Goal: Task Accomplishment & Management: Manage account settings

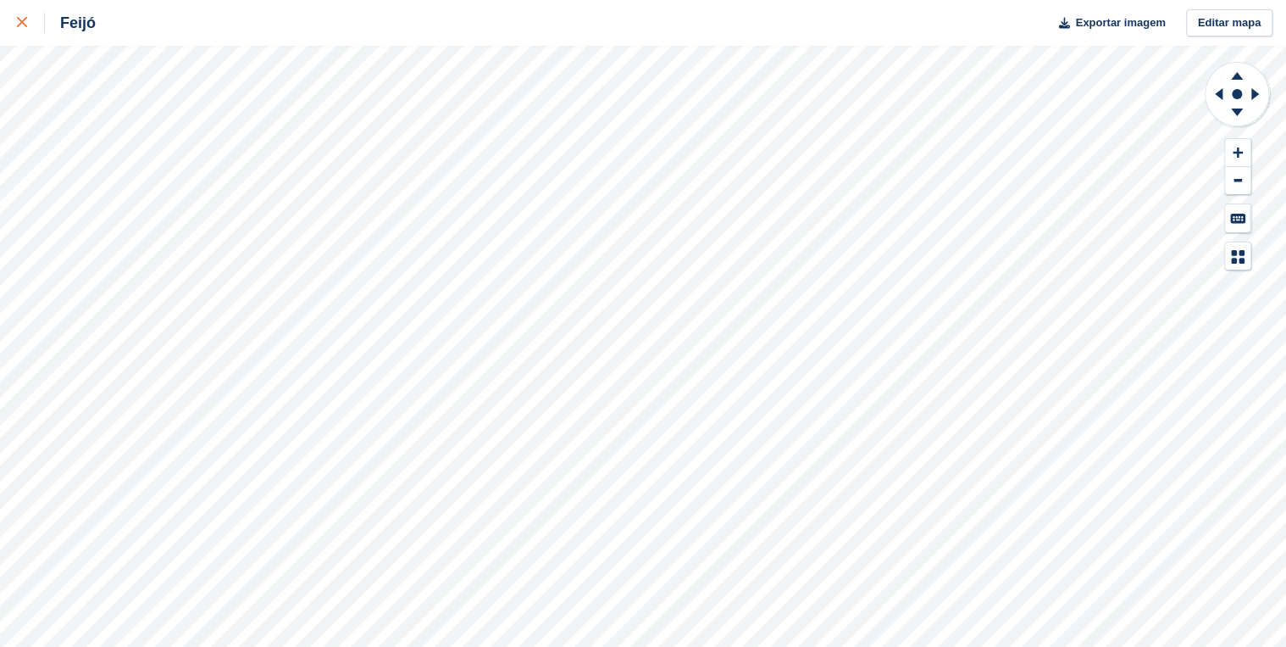
click at [18, 19] on icon at bounding box center [22, 22] width 10 height 10
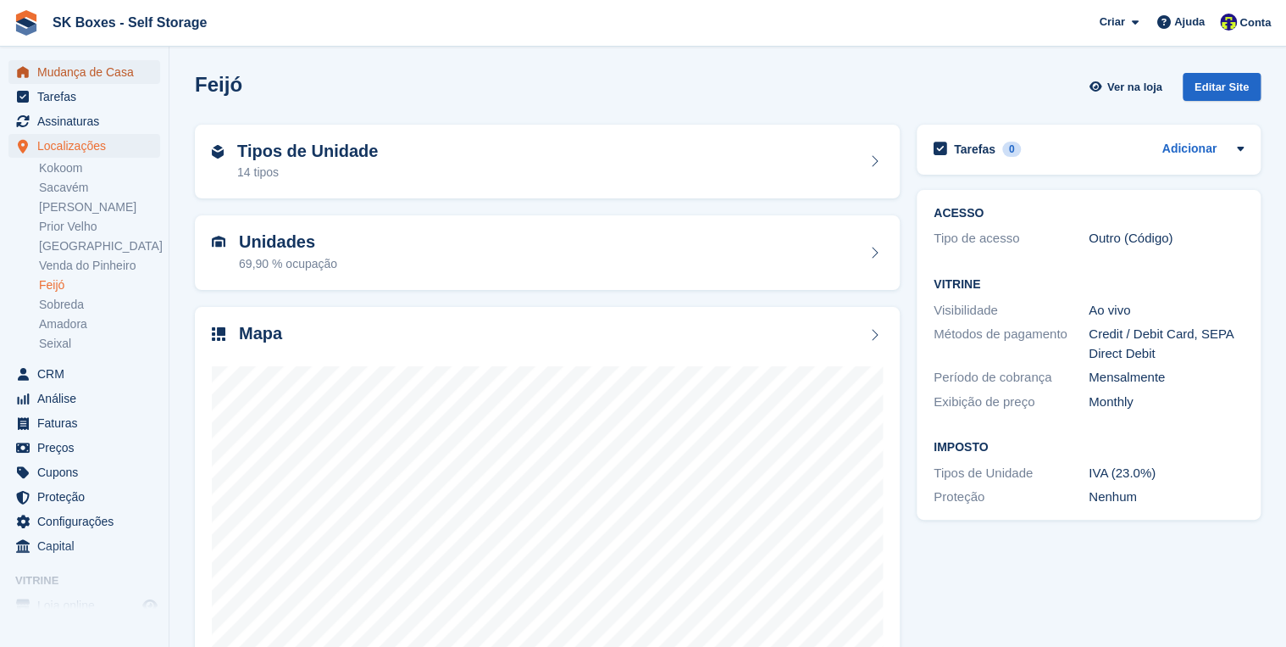
click at [112, 75] on span "Mudança de Casa" at bounding box center [88, 72] width 102 height 24
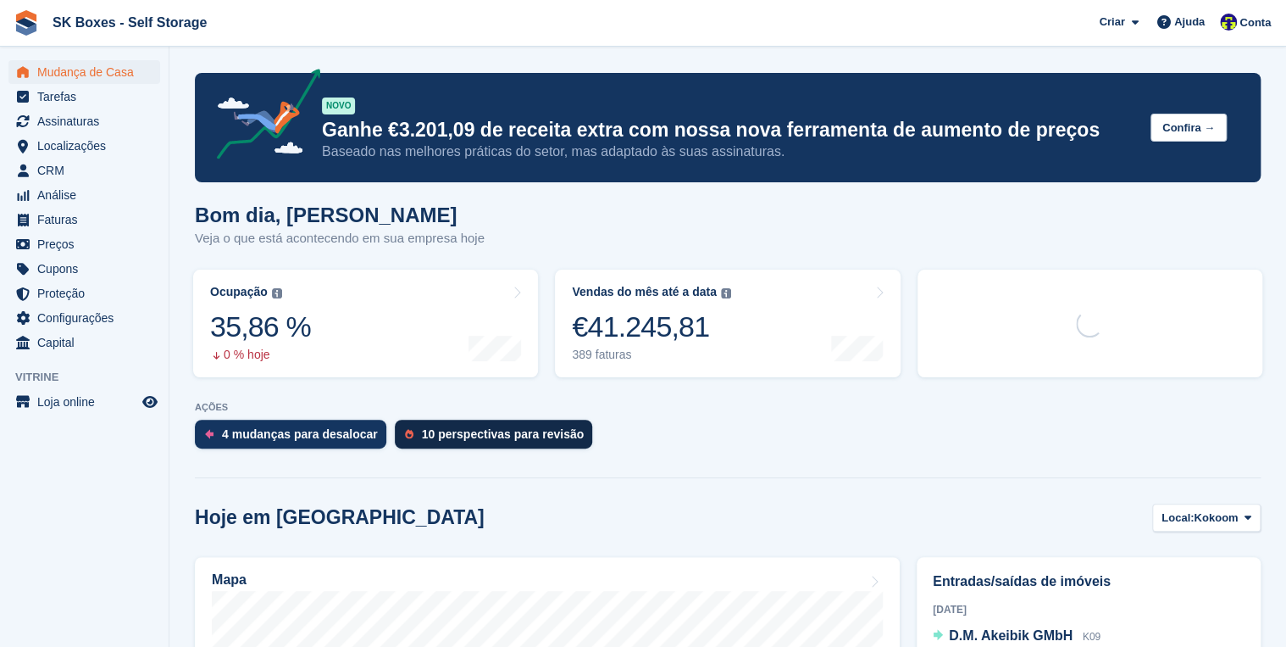
click at [522, 441] on div "10 perspectivas para revisão" at bounding box center [503, 434] width 162 height 14
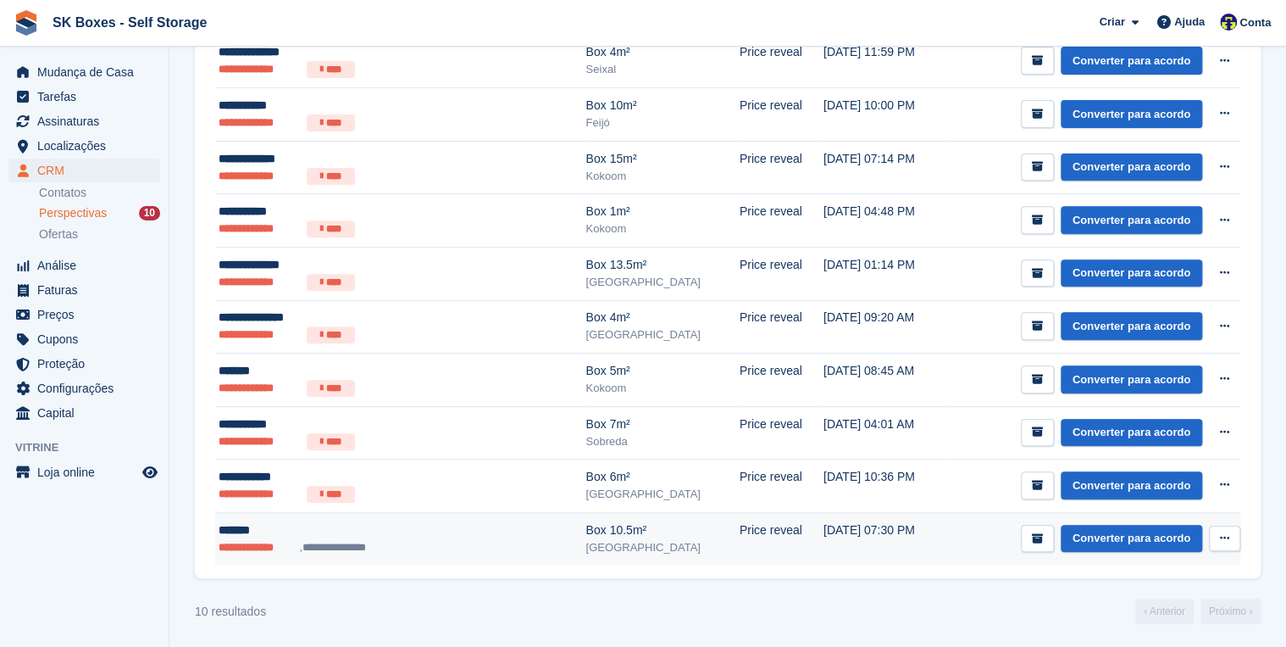
scroll to position [233, 0]
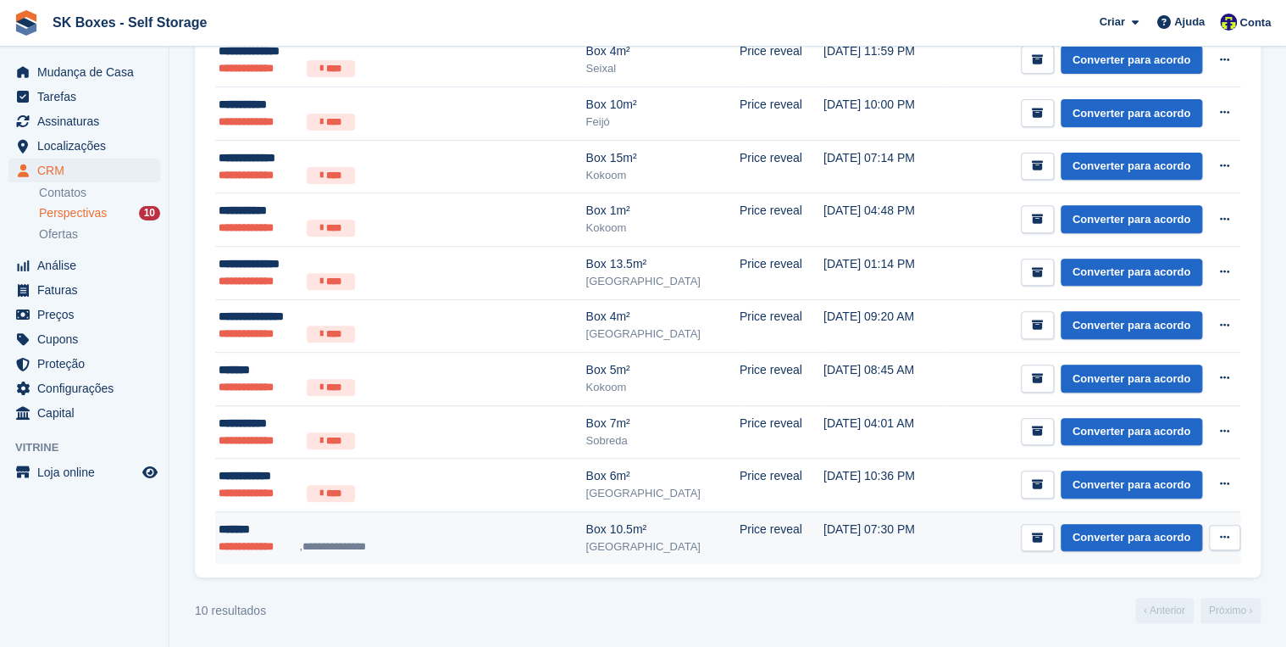
click at [286, 533] on div "*******" at bounding box center [355, 529] width 273 height 18
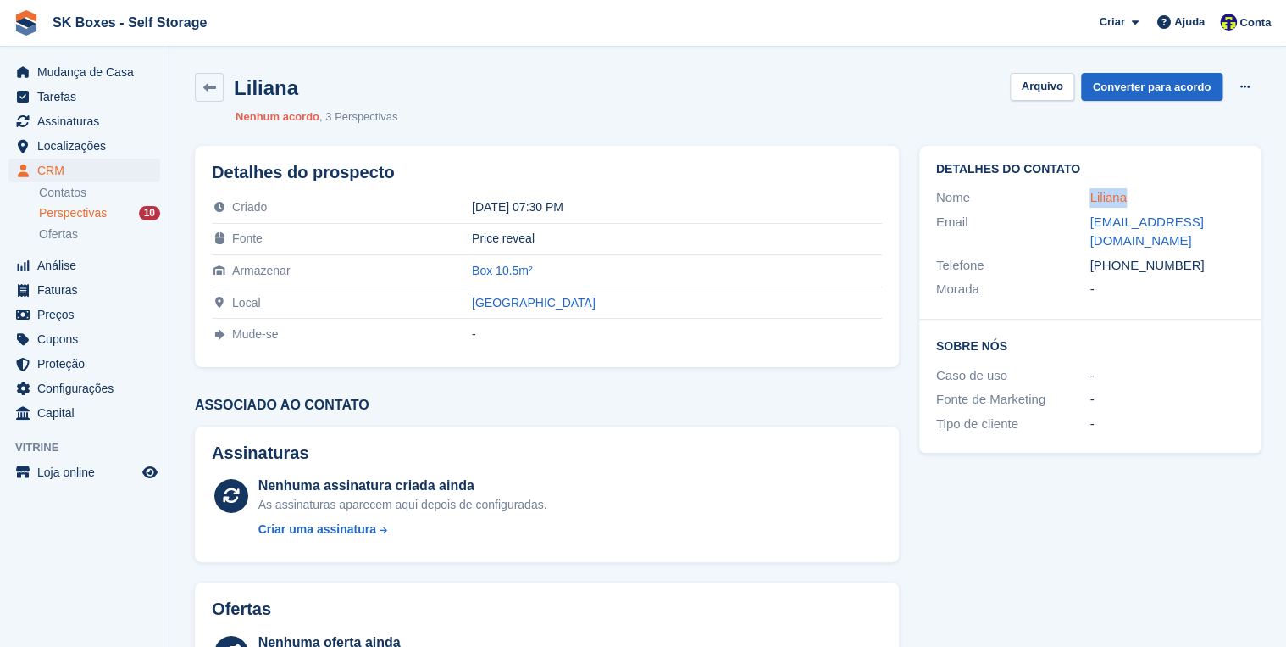
drag, startPoint x: 1139, startPoint y: 201, endPoint x: 1089, endPoint y: 205, distance: 50.2
click at [1090, 205] on div "Liliana" at bounding box center [1167, 197] width 154 height 19
copy link "Liliana"
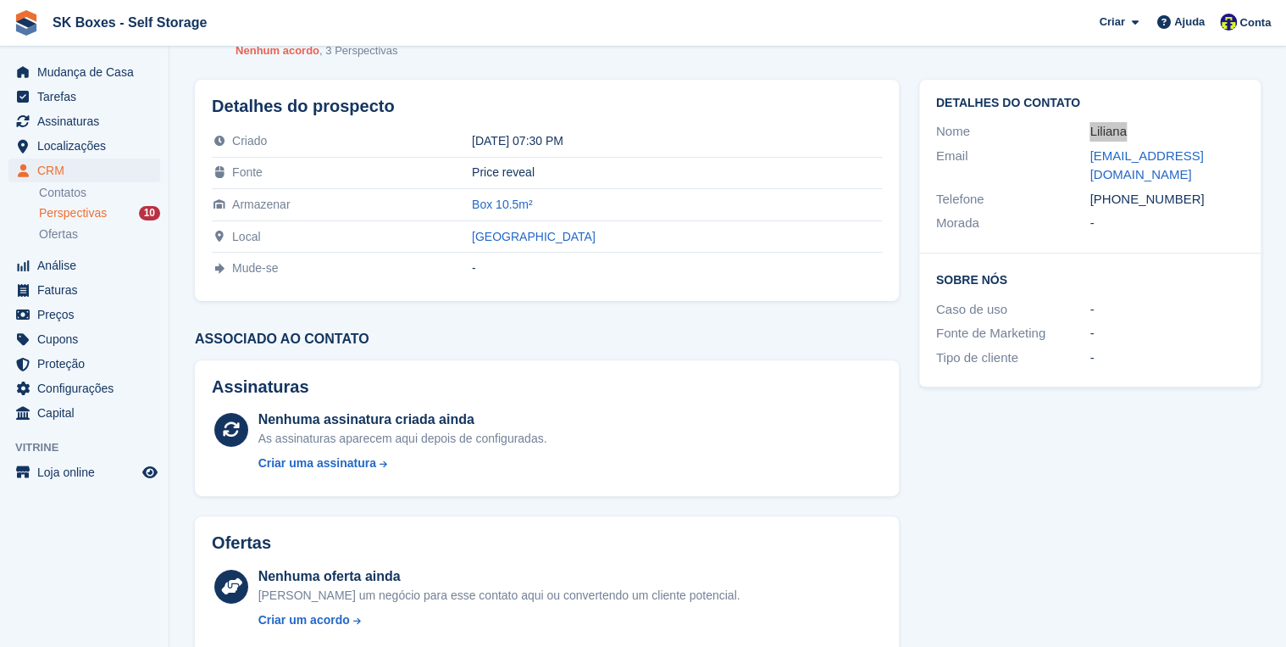
scroll to position [68, 0]
drag, startPoint x: 1120, startPoint y: 176, endPoint x: 1186, endPoint y: 179, distance: 66.1
click at [1186, 188] on div "+351913905229" at bounding box center [1167, 197] width 154 height 19
copy div "913905229"
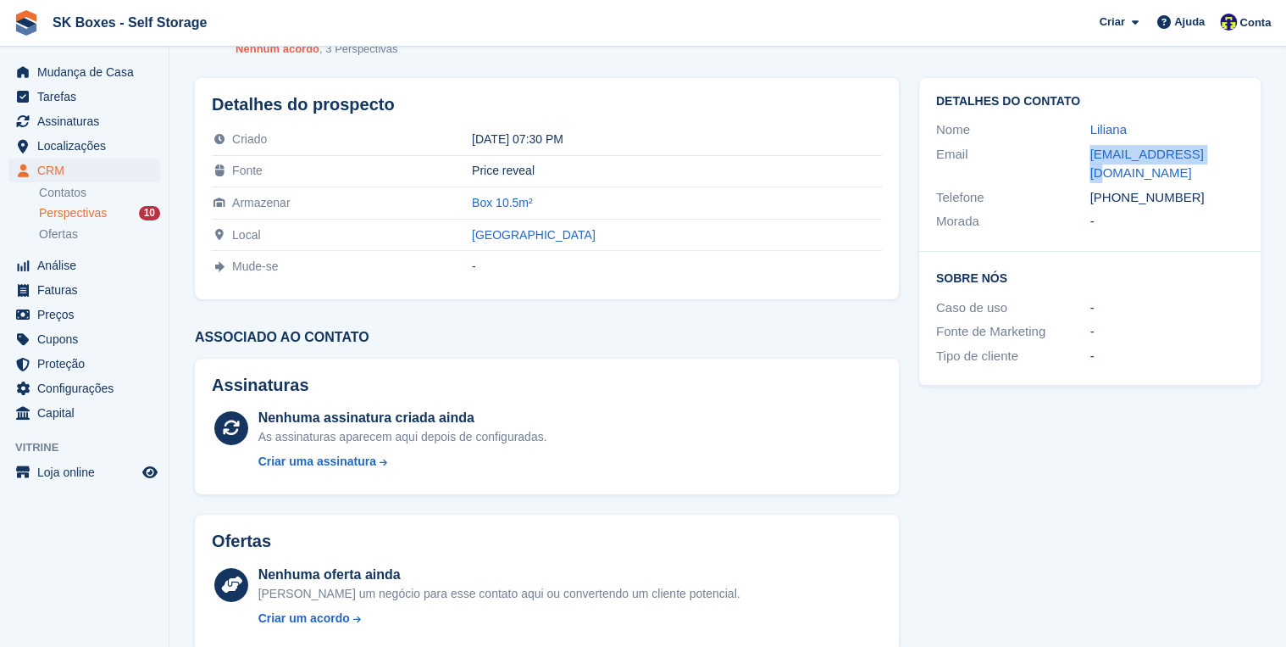
drag, startPoint x: 1209, startPoint y: 147, endPoint x: 1073, endPoint y: 150, distance: 136.5
click at [1073, 150] on div "Email bitinha@gmail.com" at bounding box center [1090, 163] width 308 height 43
copy div "bitinha@gmail.com"
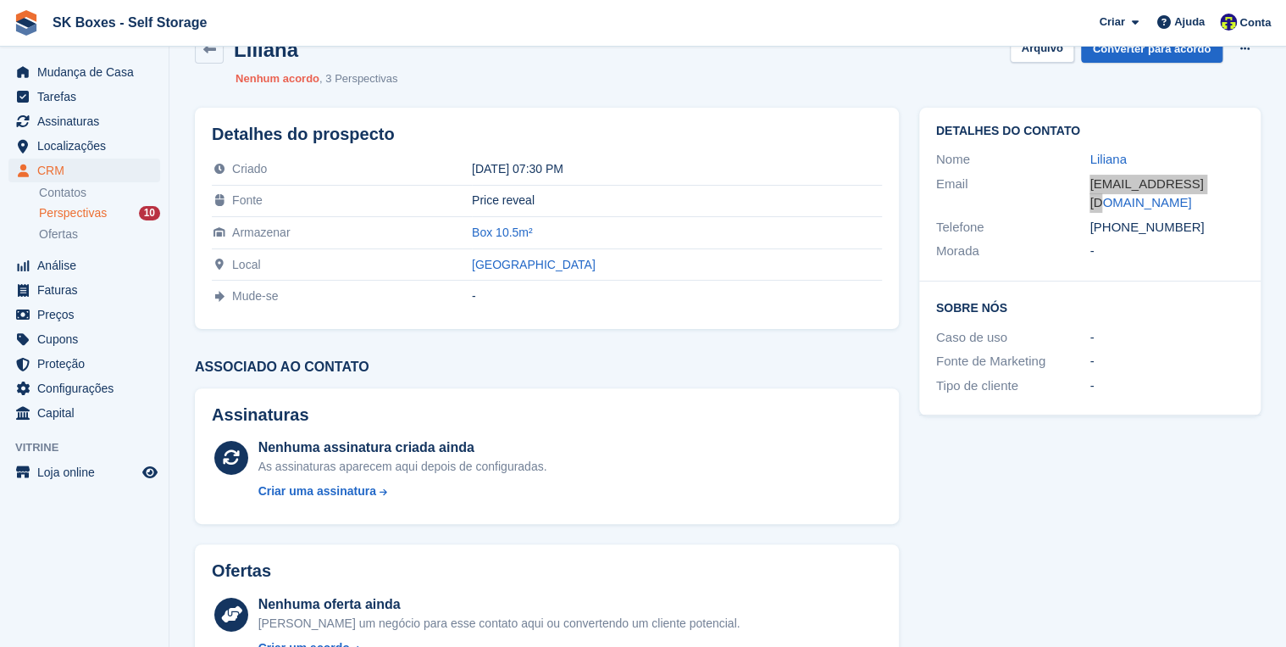
scroll to position [0, 0]
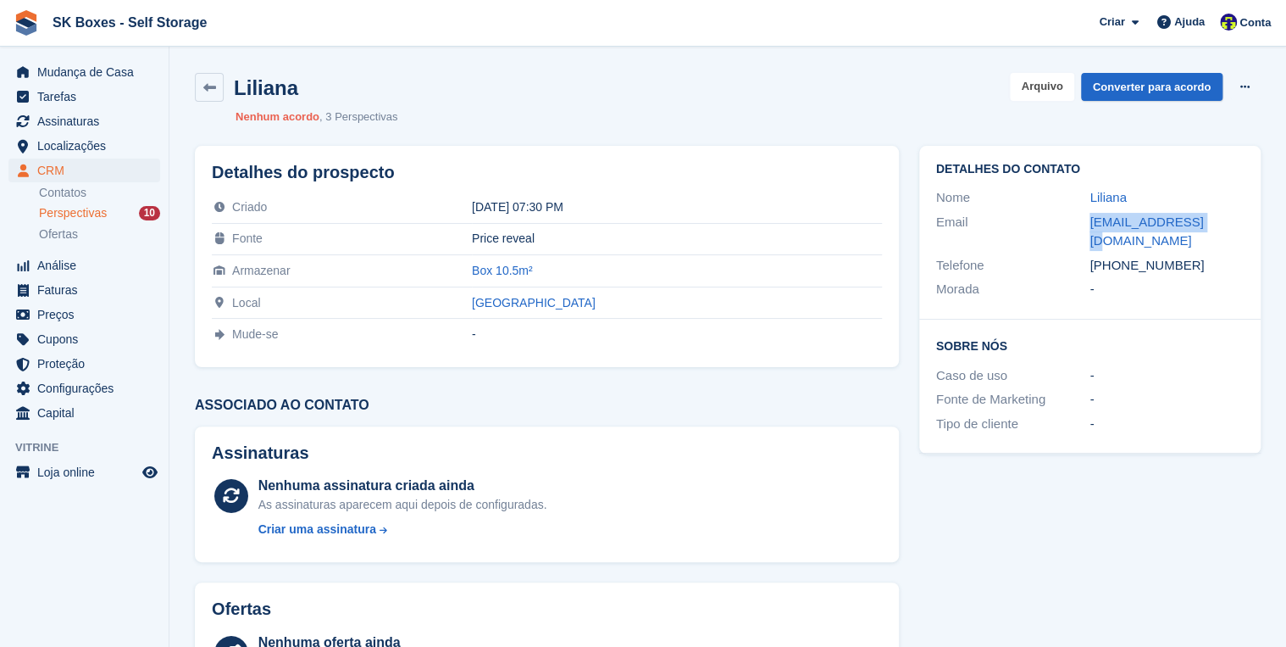
drag, startPoint x: 1039, startPoint y: 91, endPoint x: 1037, endPoint y: 115, distance: 24.6
click at [1039, 91] on button "Arquivo" at bounding box center [1042, 87] width 64 height 28
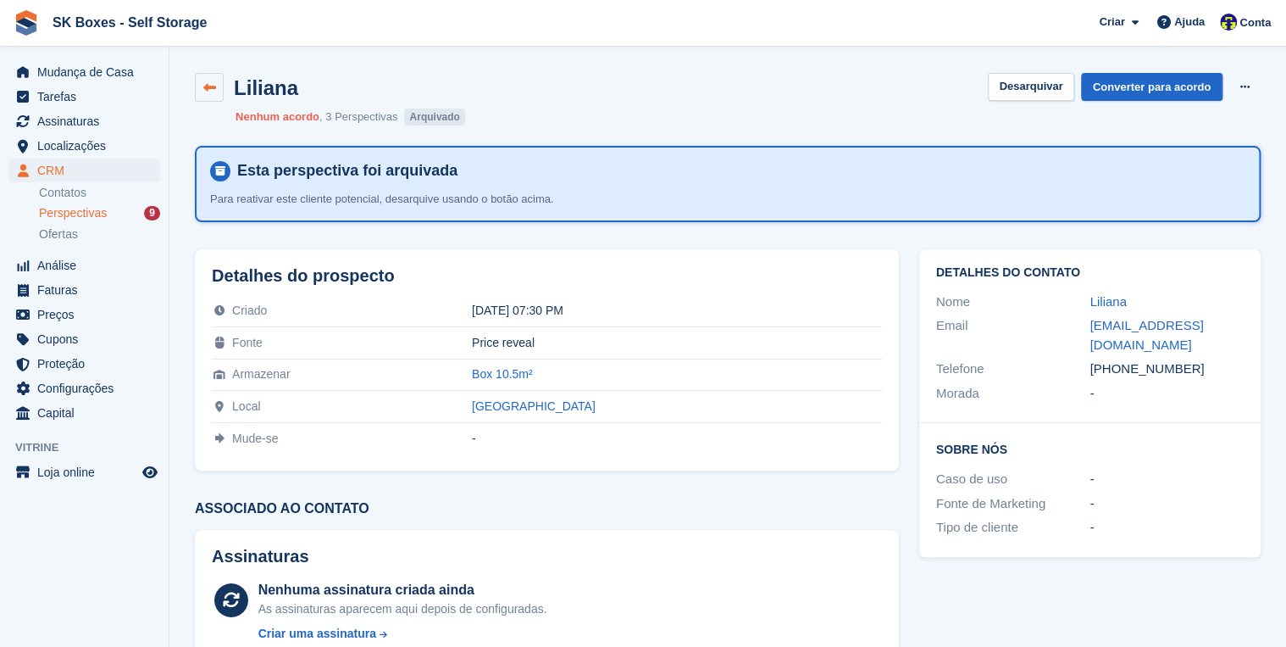
click at [206, 78] on link at bounding box center [209, 87] width 29 height 29
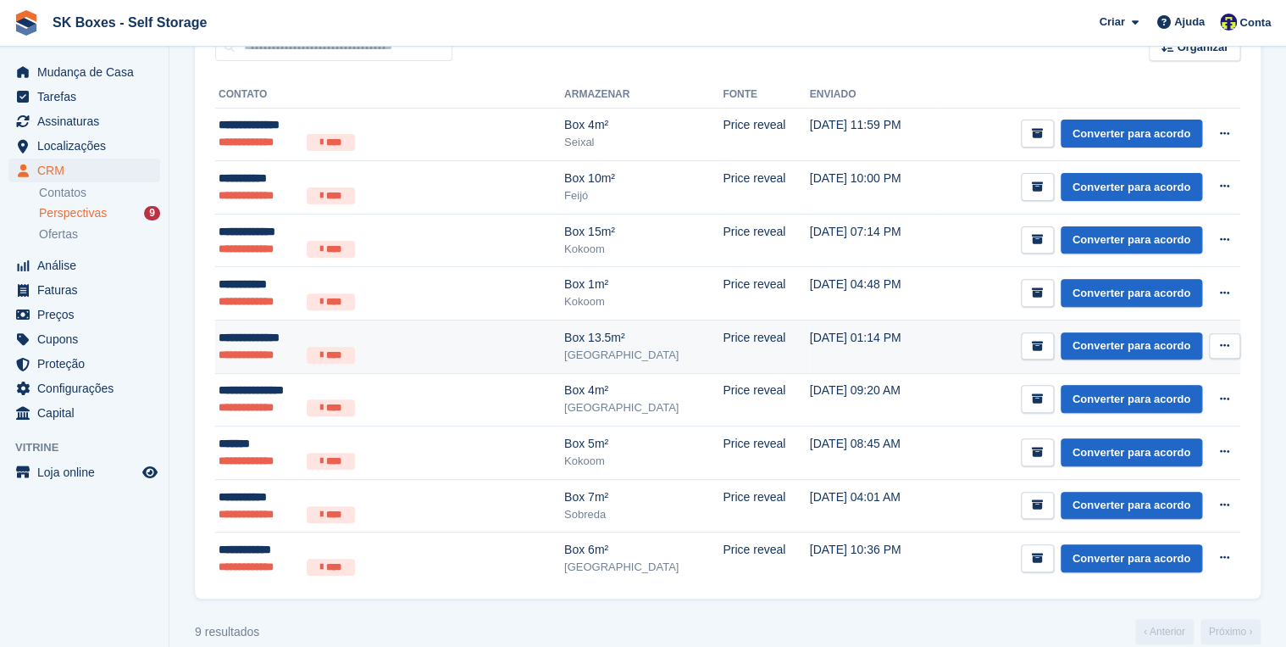
scroll to position [180, 0]
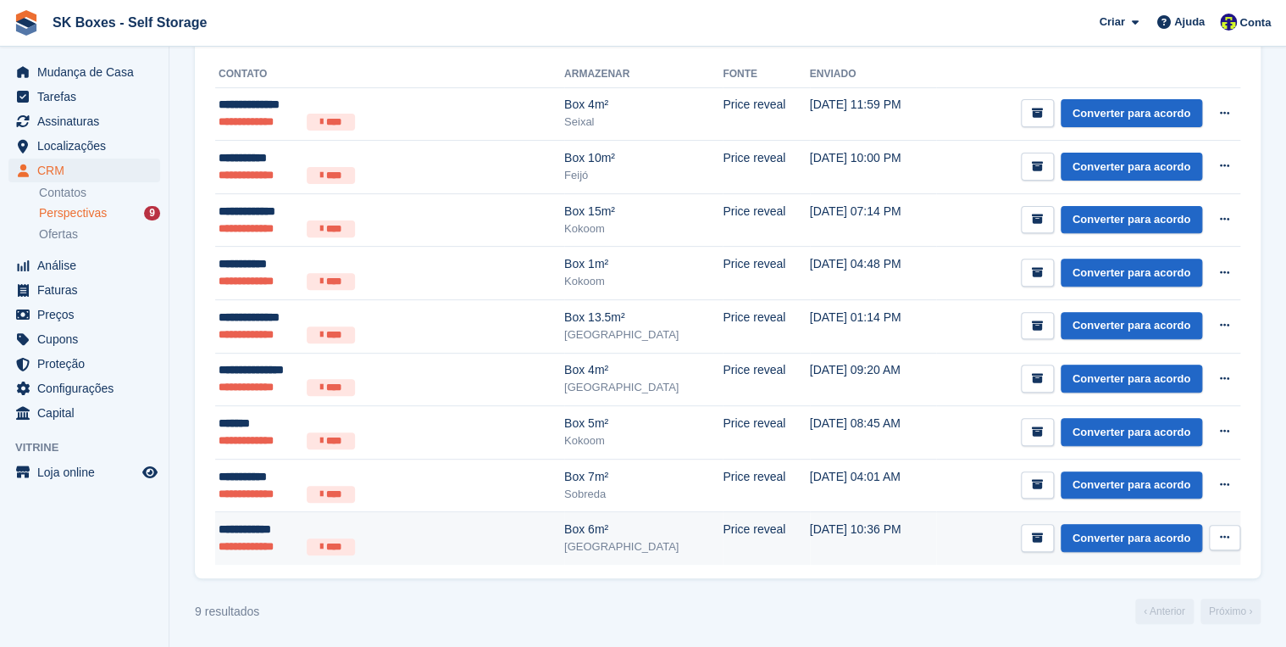
click at [266, 522] on div "**********" at bounding box center [343, 529] width 249 height 18
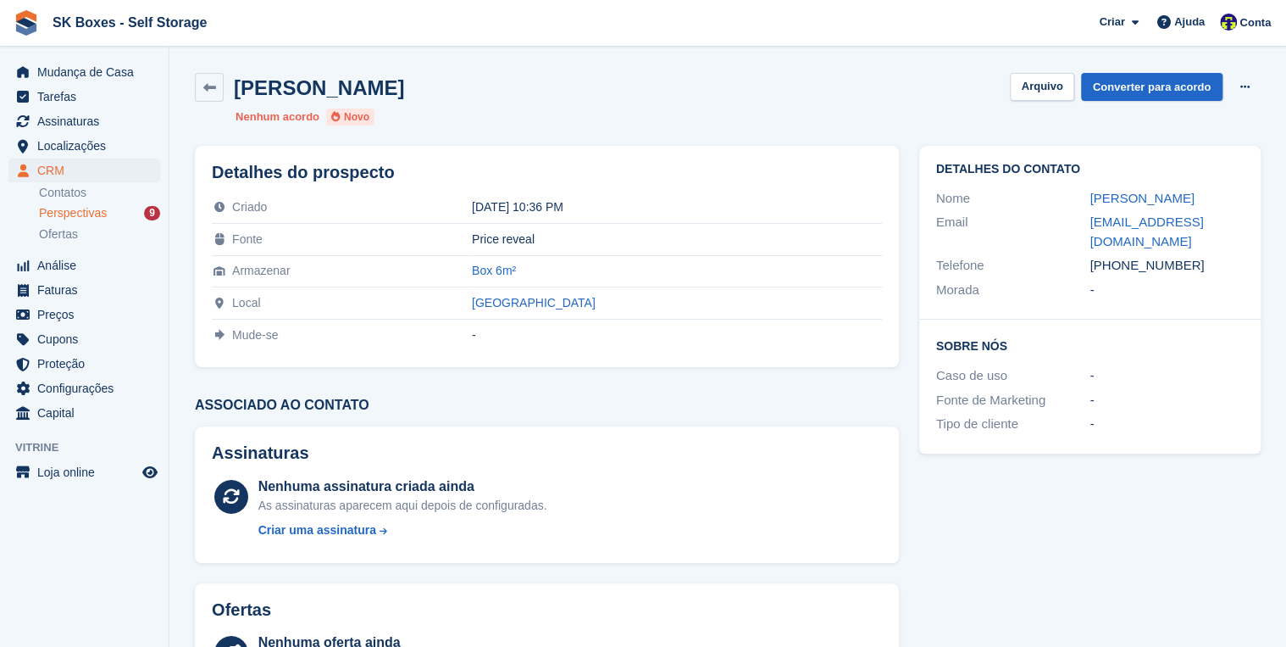
drag, startPoint x: 1122, startPoint y: 249, endPoint x: 1191, endPoint y: 247, distance: 68.7
click at [1191, 256] on div "[PHONE_NUMBER]" at bounding box center [1167, 265] width 154 height 19
copy div "962146039"
drag, startPoint x: 1167, startPoint y: 200, endPoint x: 1091, endPoint y: 202, distance: 75.4
click at [1091, 202] on div "Carlos Serra" at bounding box center [1167, 198] width 154 height 19
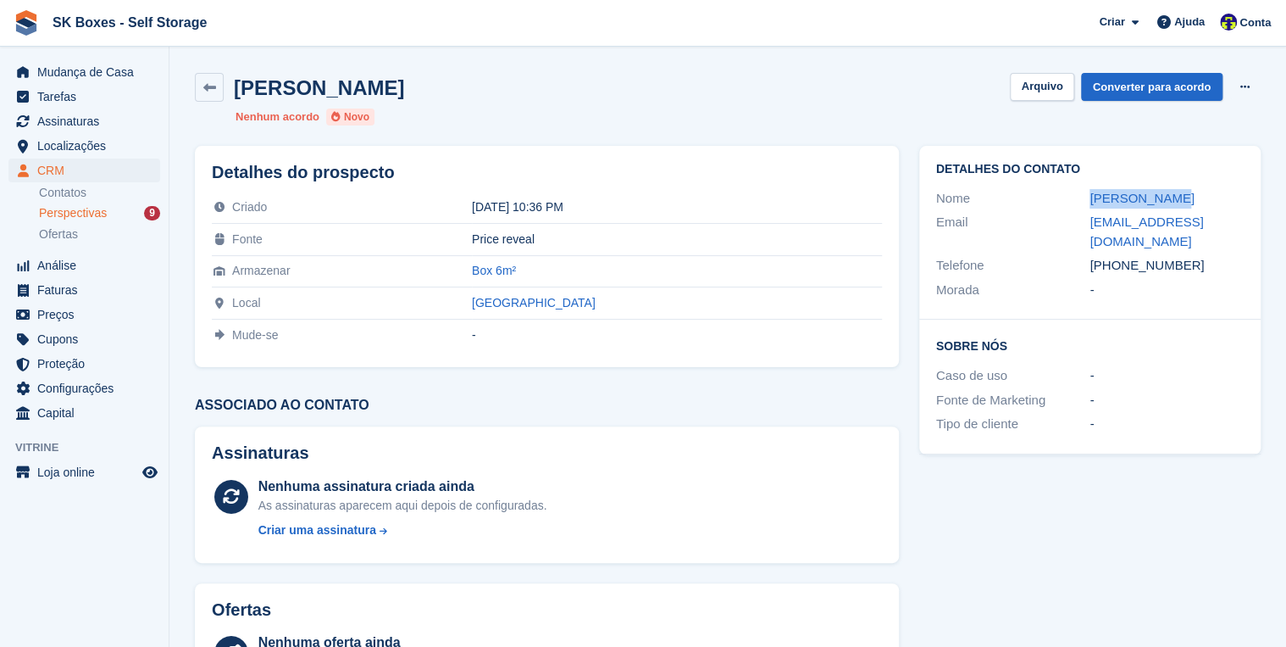
copy link "Carlos Serra"
drag, startPoint x: 1206, startPoint y: 219, endPoint x: 1078, endPoint y: 228, distance: 128.3
click at [1078, 228] on div "Email cfhserra@gmail.com" at bounding box center [1090, 231] width 308 height 43
copy div "cfhserra@gmail.com"
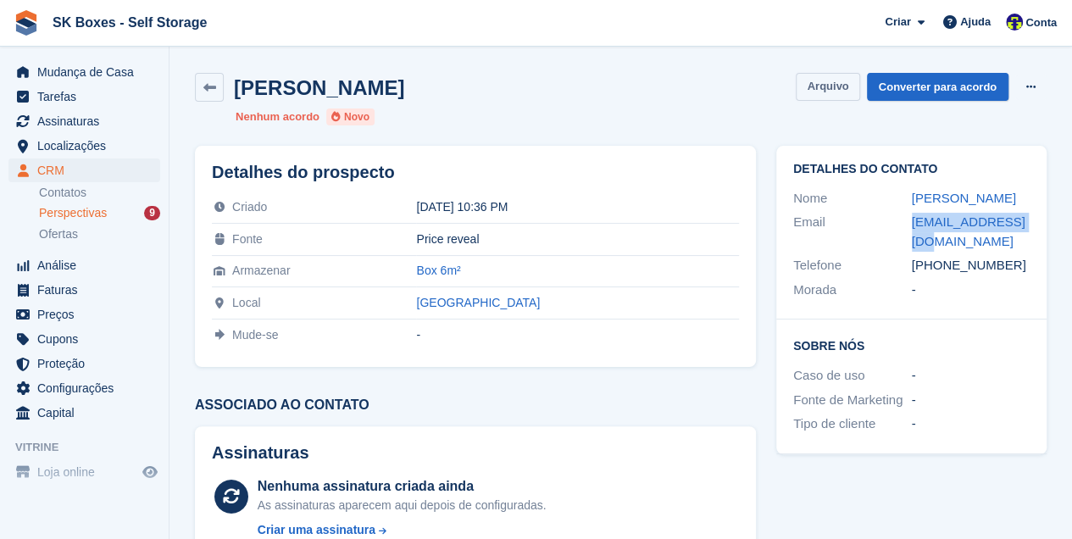
click at [853, 90] on button "Arquivo" at bounding box center [828, 87] width 64 height 28
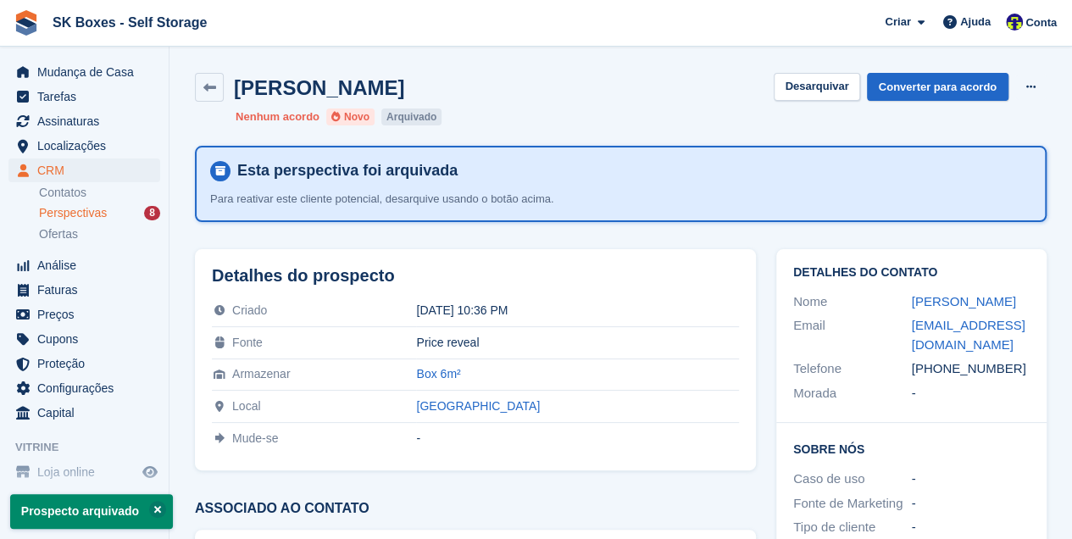
drag, startPoint x: 207, startPoint y: 90, endPoint x: 281, endPoint y: 158, distance: 101.4
click at [208, 89] on icon at bounding box center [209, 87] width 13 height 13
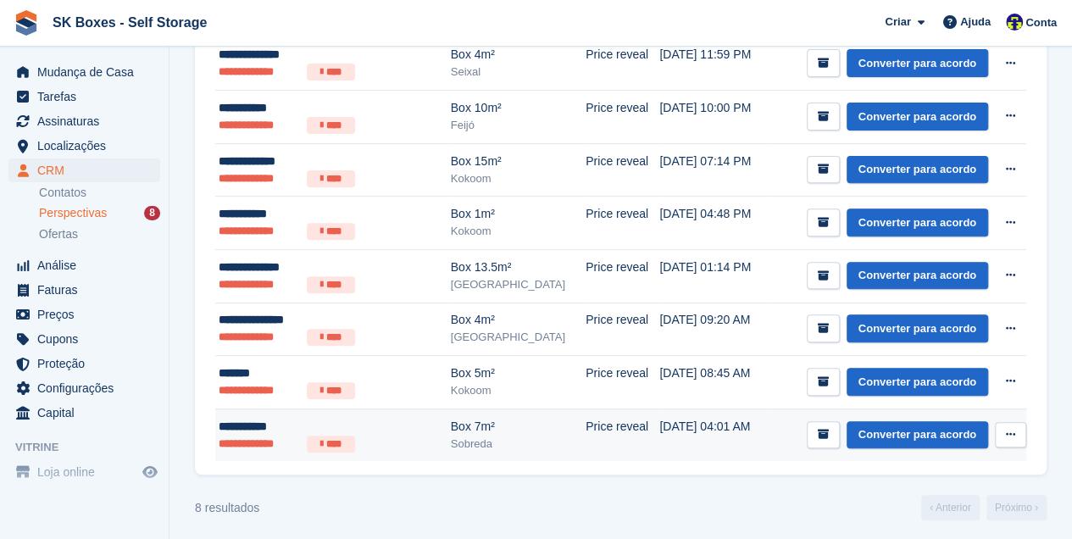
scroll to position [234, 0]
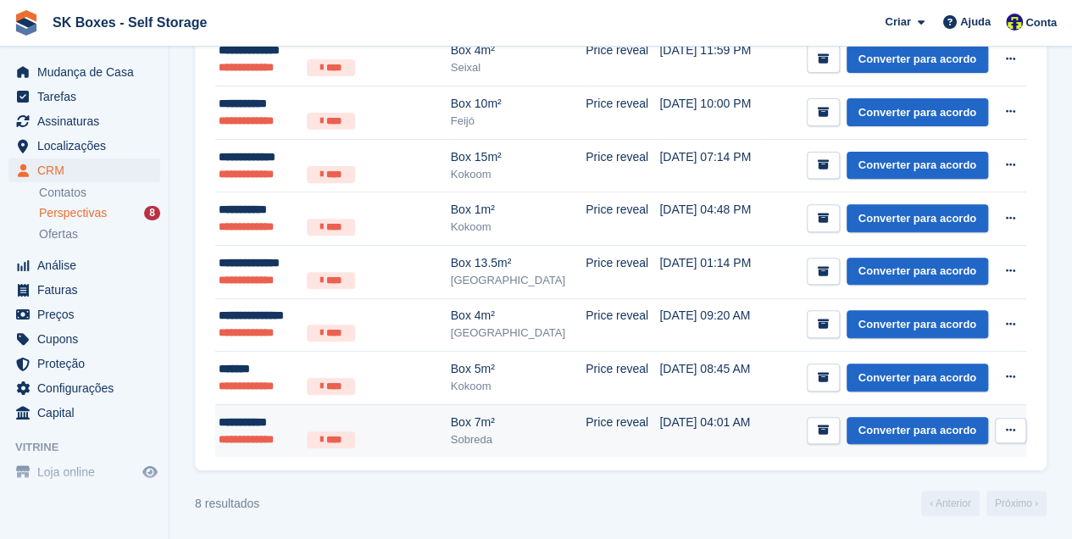
click at [250, 415] on div "**********" at bounding box center [317, 423] width 197 height 18
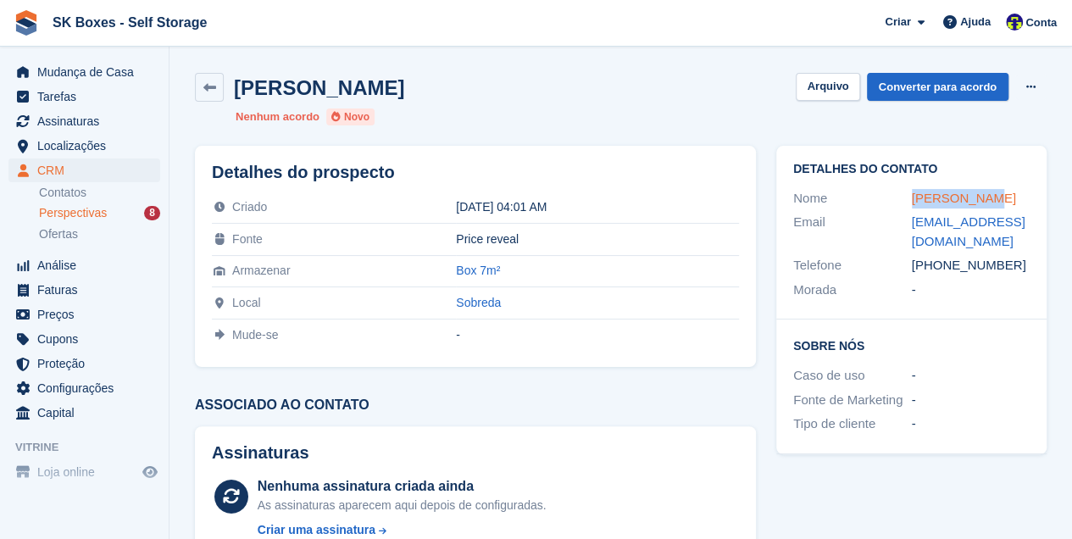
drag, startPoint x: 983, startPoint y: 195, endPoint x: 913, endPoint y: 197, distance: 70.4
click at [913, 197] on div "[PERSON_NAME]" at bounding box center [971, 198] width 119 height 19
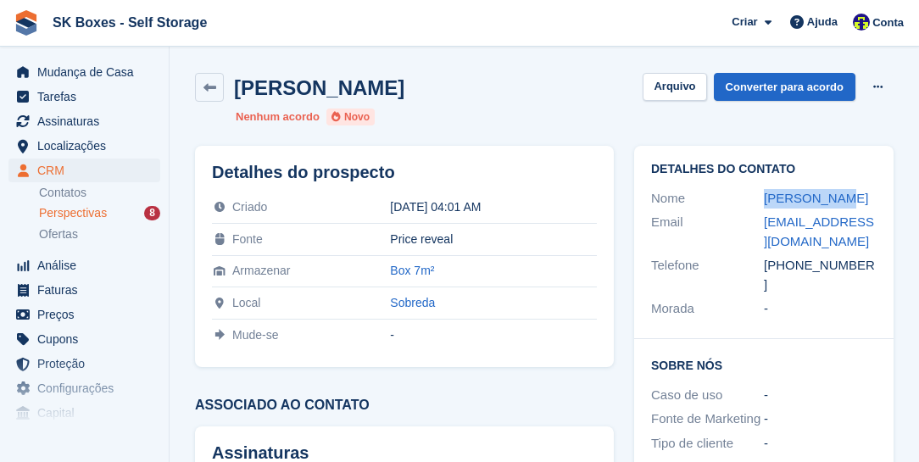
copy link "[PERSON_NAME]"
drag, startPoint x: 800, startPoint y: 264, endPoint x: 815, endPoint y: 271, distance: 16.7
click at [815, 271] on div "[PHONE_NUMBER]" at bounding box center [820, 275] width 113 height 38
drag, startPoint x: 815, startPoint y: 271, endPoint x: 795, endPoint y: 262, distance: 22.4
click at [795, 262] on div "[PHONE_NUMBER]" at bounding box center [820, 275] width 113 height 38
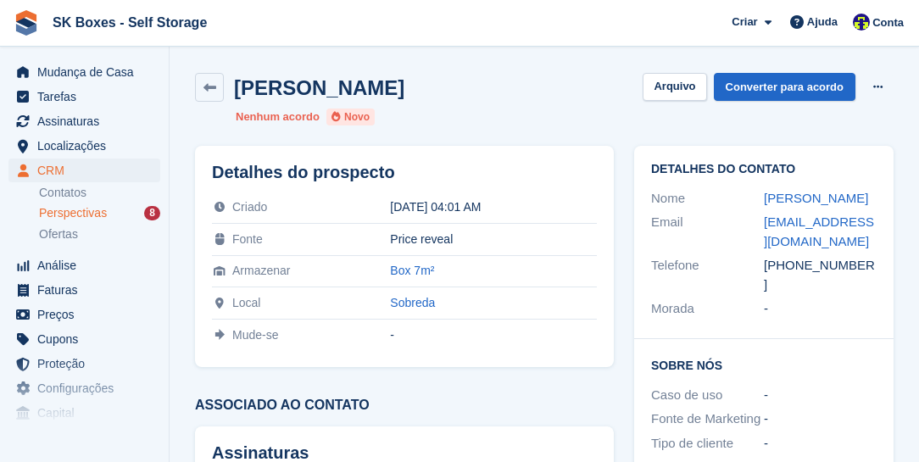
drag, startPoint x: 796, startPoint y: 264, endPoint x: 916, endPoint y: 273, distance: 120.6
click at [916, 273] on section "[PERSON_NAME] [GEOGRAPHIC_DATA] Converter para acordo Excluir cliente potencial…" at bounding box center [543, 468] width 749 height 936
copy div "926016031"
click at [395, 120] on ul "Nenhum acordo Novo" at bounding box center [507, 116] width 542 height 17
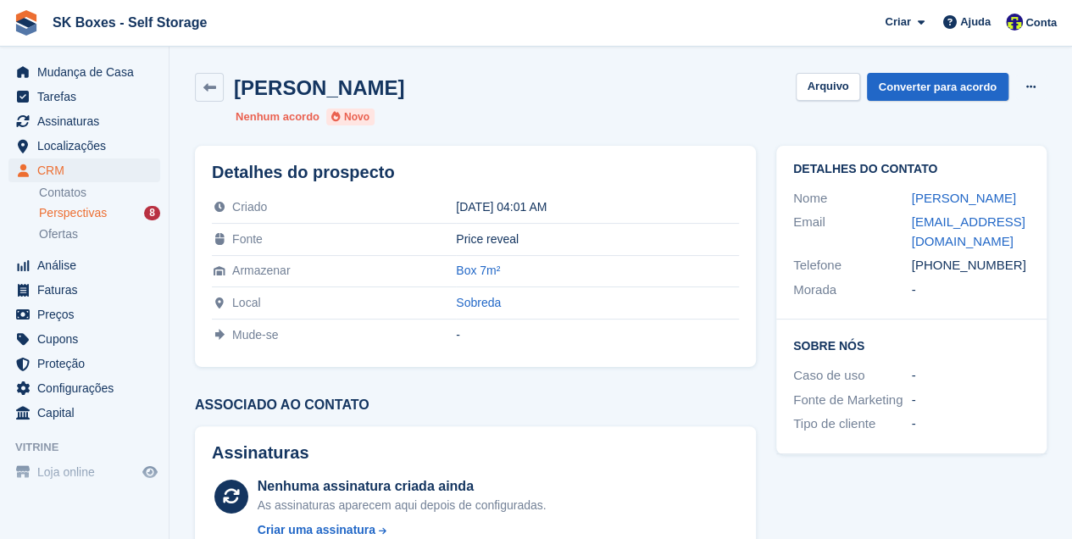
drag, startPoint x: 941, startPoint y: 263, endPoint x: 1004, endPoint y: 276, distance: 64.2
click at [1004, 276] on div "Telefone +351926016031" at bounding box center [911, 265] width 236 height 25
copy div "926016031"
click at [965, 240] on div "nuno110xavier@gmail.com" at bounding box center [971, 232] width 119 height 38
drag, startPoint x: 964, startPoint y: 240, endPoint x: 908, endPoint y: 224, distance: 58.2
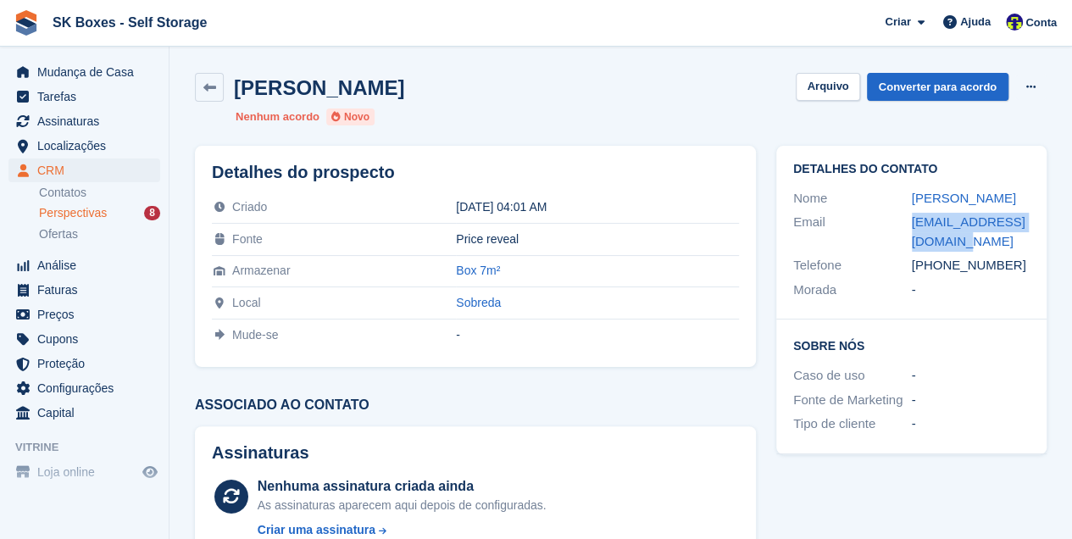
click at [908, 224] on div "Email nuno110xavier@gmail.com" at bounding box center [911, 231] width 236 height 43
copy div "nuno110xavier@gmail.com"
click at [814, 88] on button "Arquivo" at bounding box center [828, 87] width 64 height 28
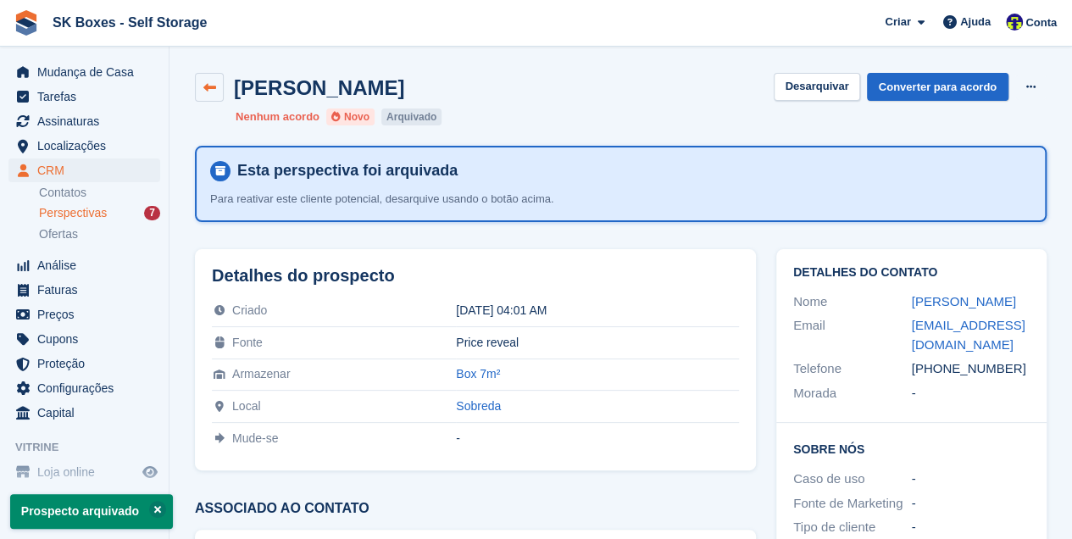
click at [209, 96] on link at bounding box center [209, 87] width 29 height 29
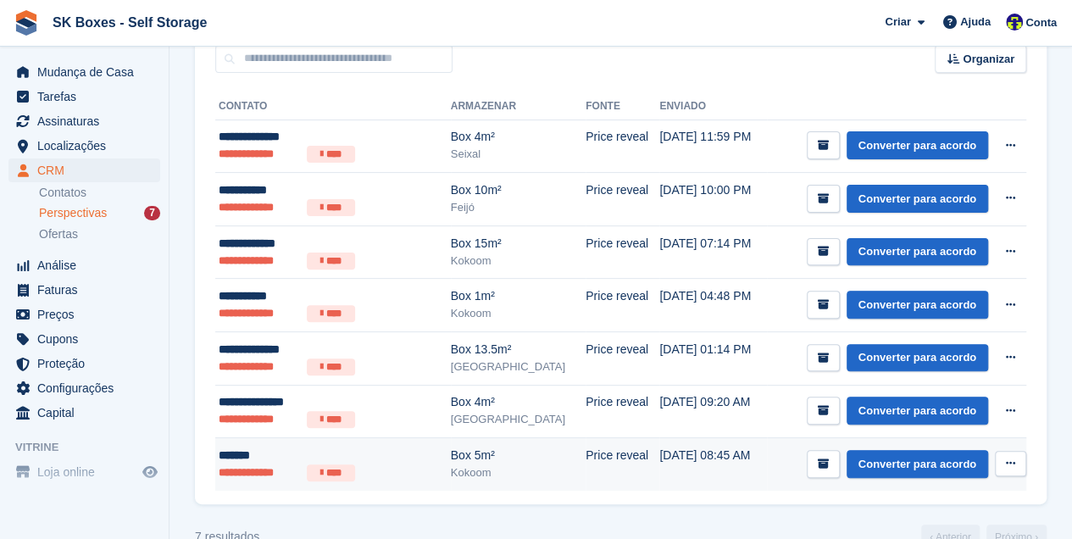
scroll to position [169, 0]
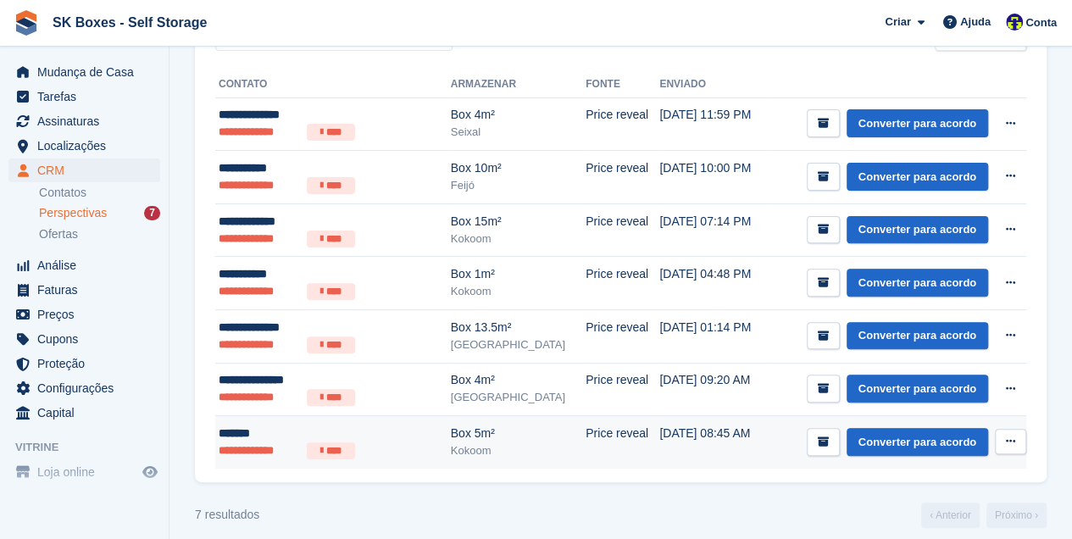
click at [250, 430] on div "*******" at bounding box center [317, 434] width 197 height 18
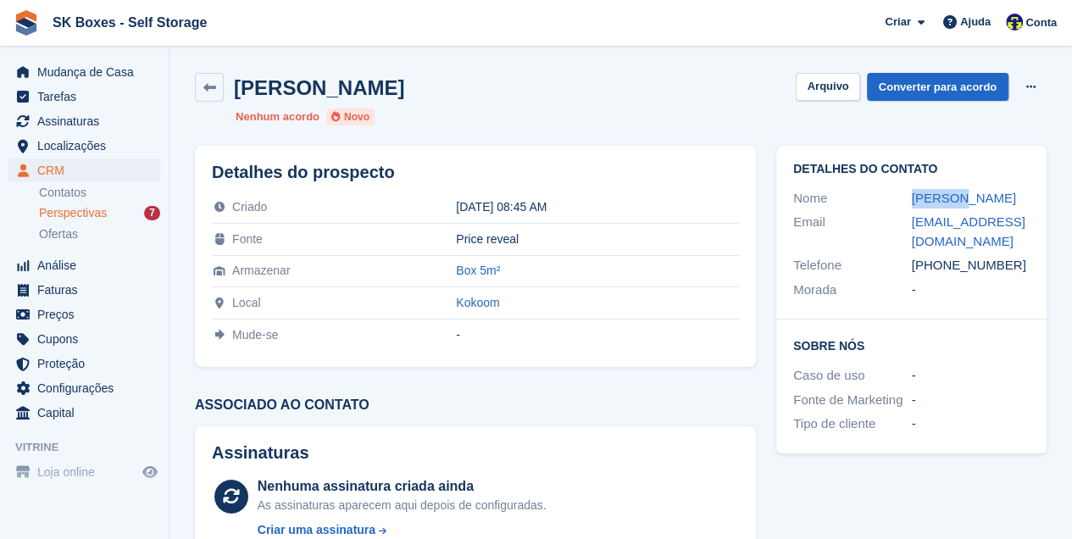
drag, startPoint x: 966, startPoint y: 198, endPoint x: 912, endPoint y: 186, distance: 55.5
click at [912, 186] on div "Nome Lorenna" at bounding box center [911, 198] width 236 height 25
copy link "Lorenna"
drag, startPoint x: 942, startPoint y: 263, endPoint x: 1023, endPoint y: 261, distance: 80.5
click at [1023, 261] on div "+351938233757" at bounding box center [971, 265] width 119 height 19
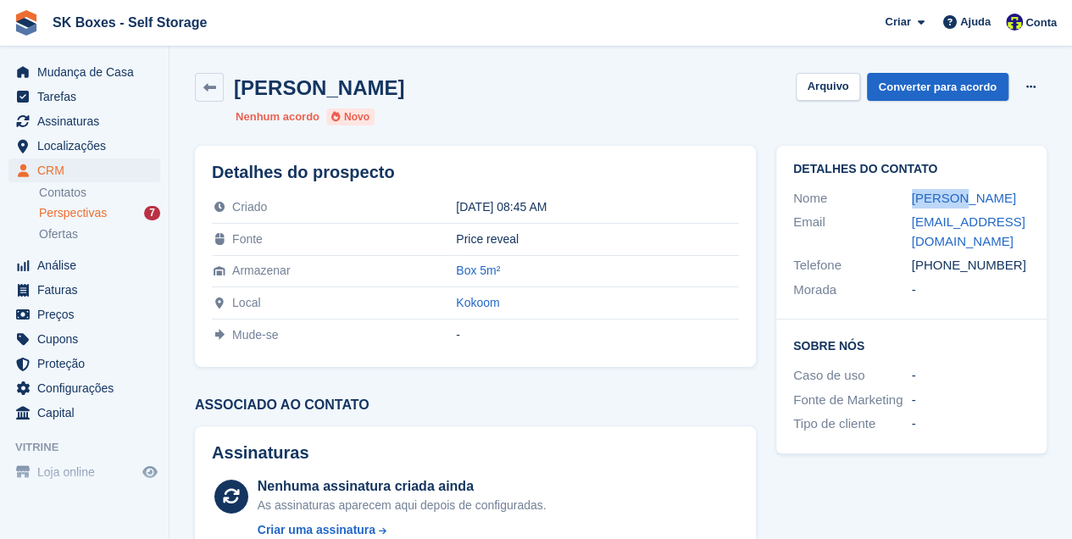
copy div "938233757"
drag, startPoint x: 924, startPoint y: 241, endPoint x: 903, endPoint y: 225, distance: 25.4
click at [903, 225] on div "Email lorennasv@gmail.com" at bounding box center [911, 231] width 236 height 43
copy div "lorennasv@gmail.com"
drag, startPoint x: 841, startPoint y: 81, endPoint x: 830, endPoint y: 92, distance: 15.0
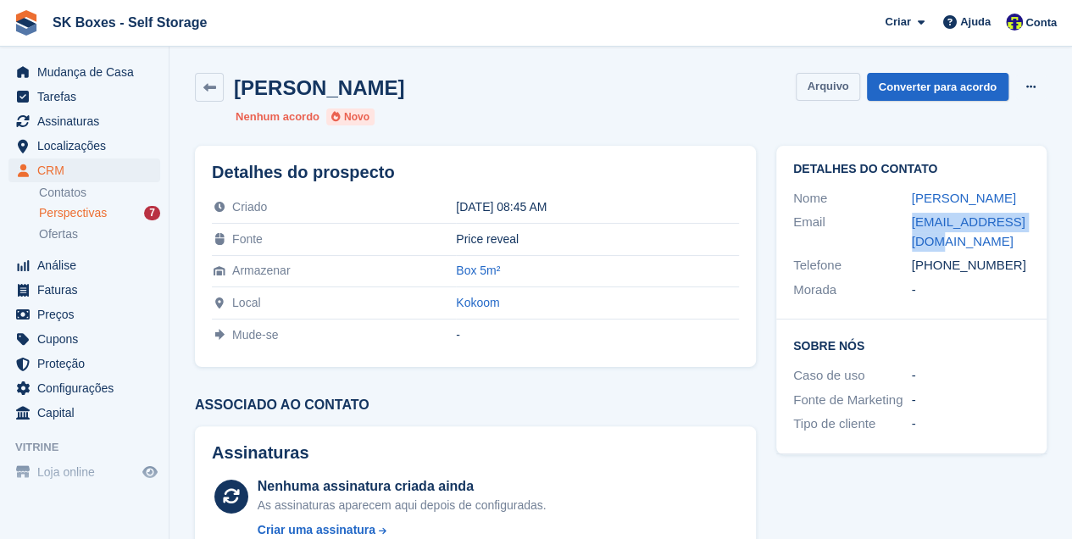
click at [841, 81] on button "Arquivo" at bounding box center [828, 87] width 64 height 28
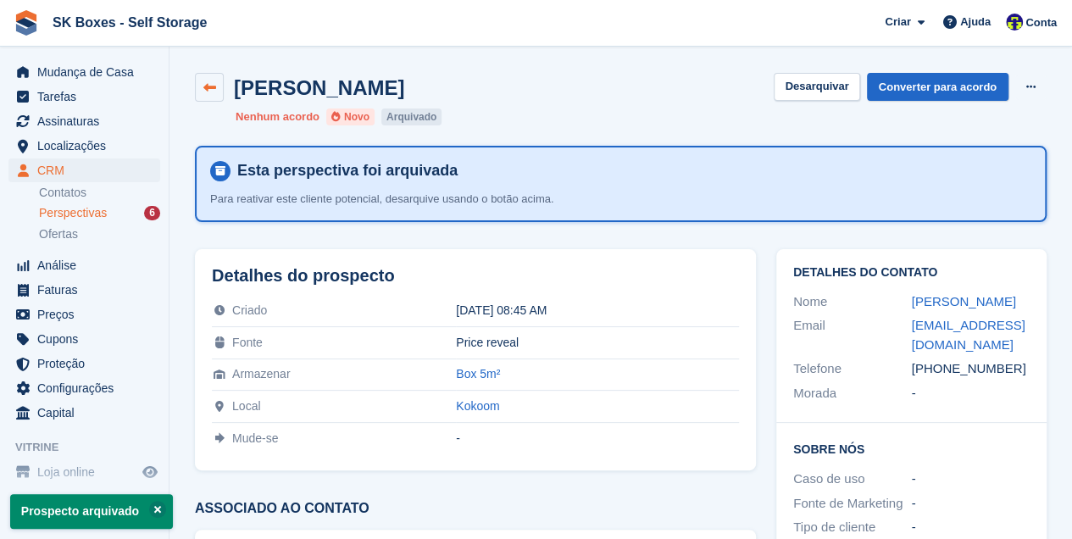
click at [212, 90] on icon at bounding box center [209, 87] width 13 height 13
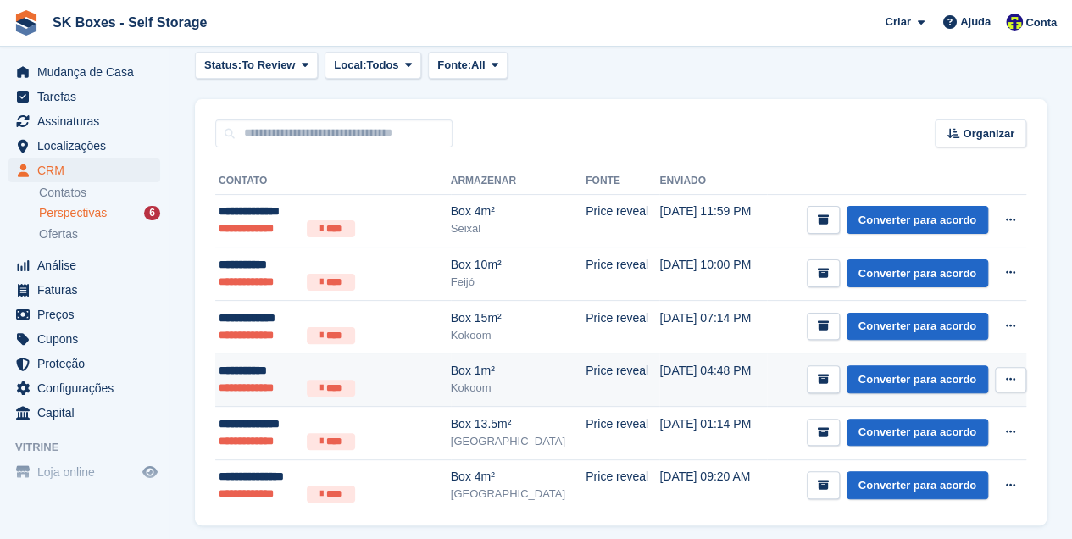
scroll to position [72, 0]
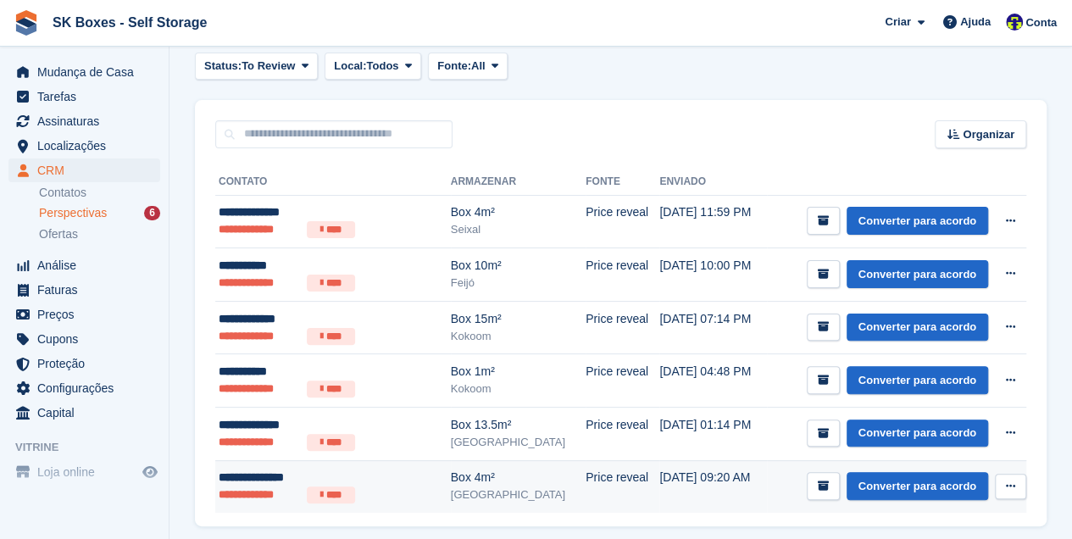
click at [265, 489] on li "**********" at bounding box center [259, 494] width 81 height 17
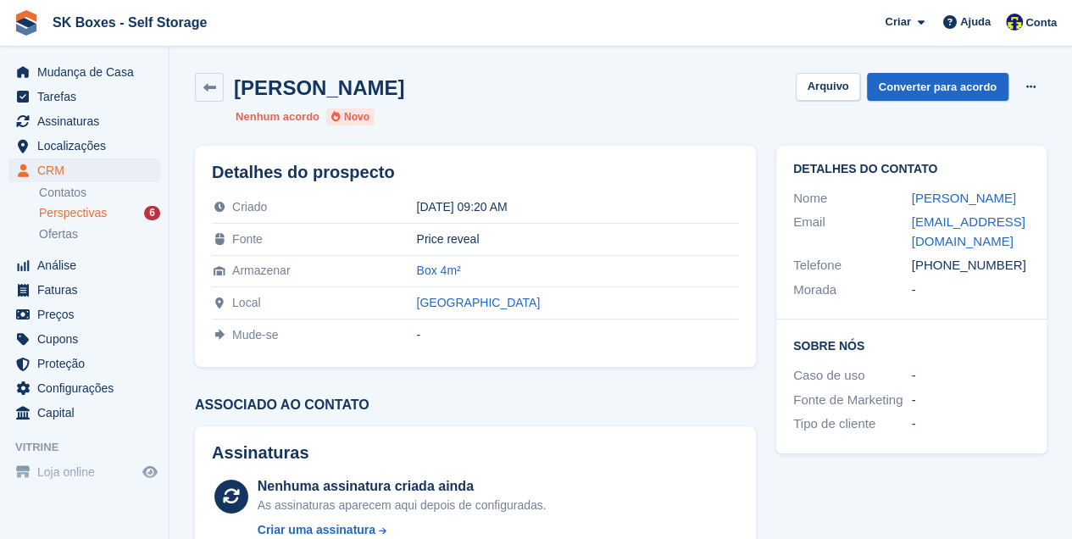
drag, startPoint x: 1000, startPoint y: 197, endPoint x: 903, endPoint y: 193, distance: 97.5
click at [903, 193] on div "Nome [PERSON_NAME]" at bounding box center [911, 198] width 236 height 25
copy div "[PERSON_NAME]"
drag, startPoint x: 941, startPoint y: 264, endPoint x: 1018, endPoint y: 269, distance: 77.3
click at [1018, 269] on div "[PHONE_NUMBER]" at bounding box center [971, 265] width 119 height 19
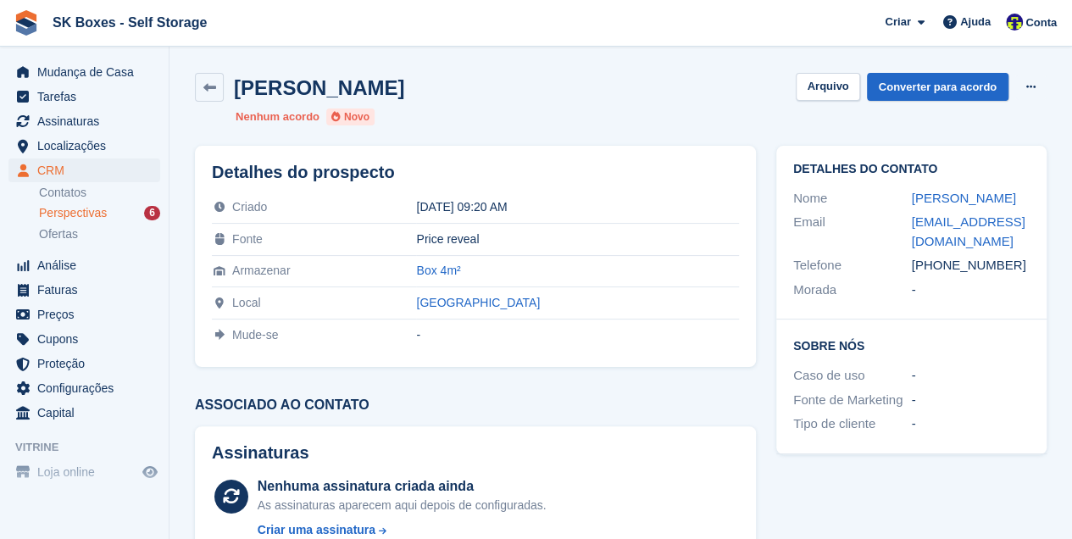
copy div "926783881"
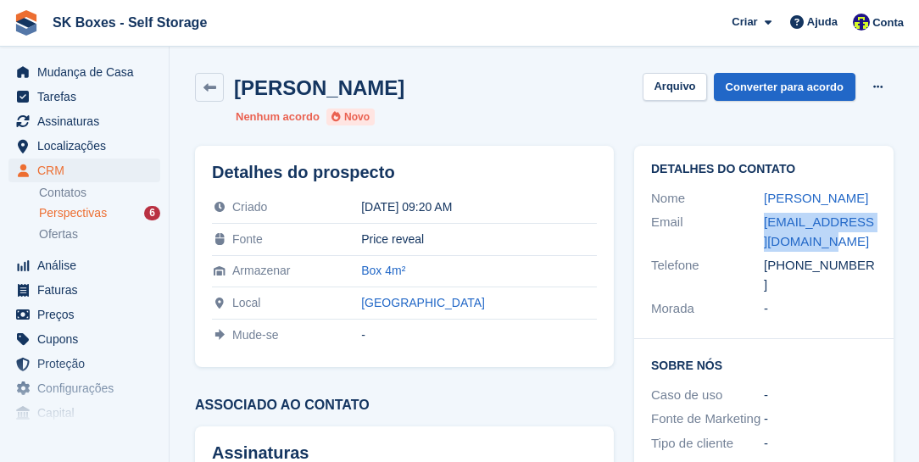
drag, startPoint x: 808, startPoint y: 242, endPoint x: 762, endPoint y: 224, distance: 49.9
click at [762, 224] on div "Email [EMAIL_ADDRESS][DOMAIN_NAME]" at bounding box center [763, 231] width 225 height 43
copy div "[EMAIL_ADDRESS][DOMAIN_NAME]"
click at [673, 81] on button "Arquivo" at bounding box center [674, 87] width 64 height 28
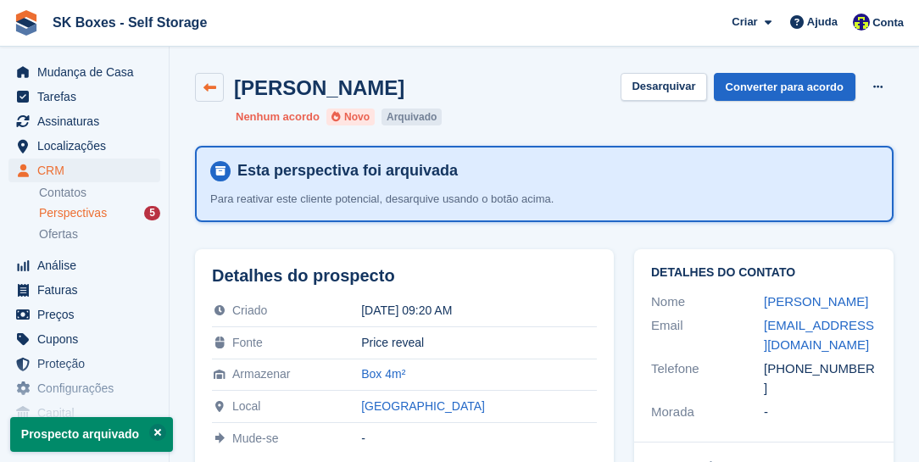
click at [215, 88] on link at bounding box center [209, 87] width 29 height 29
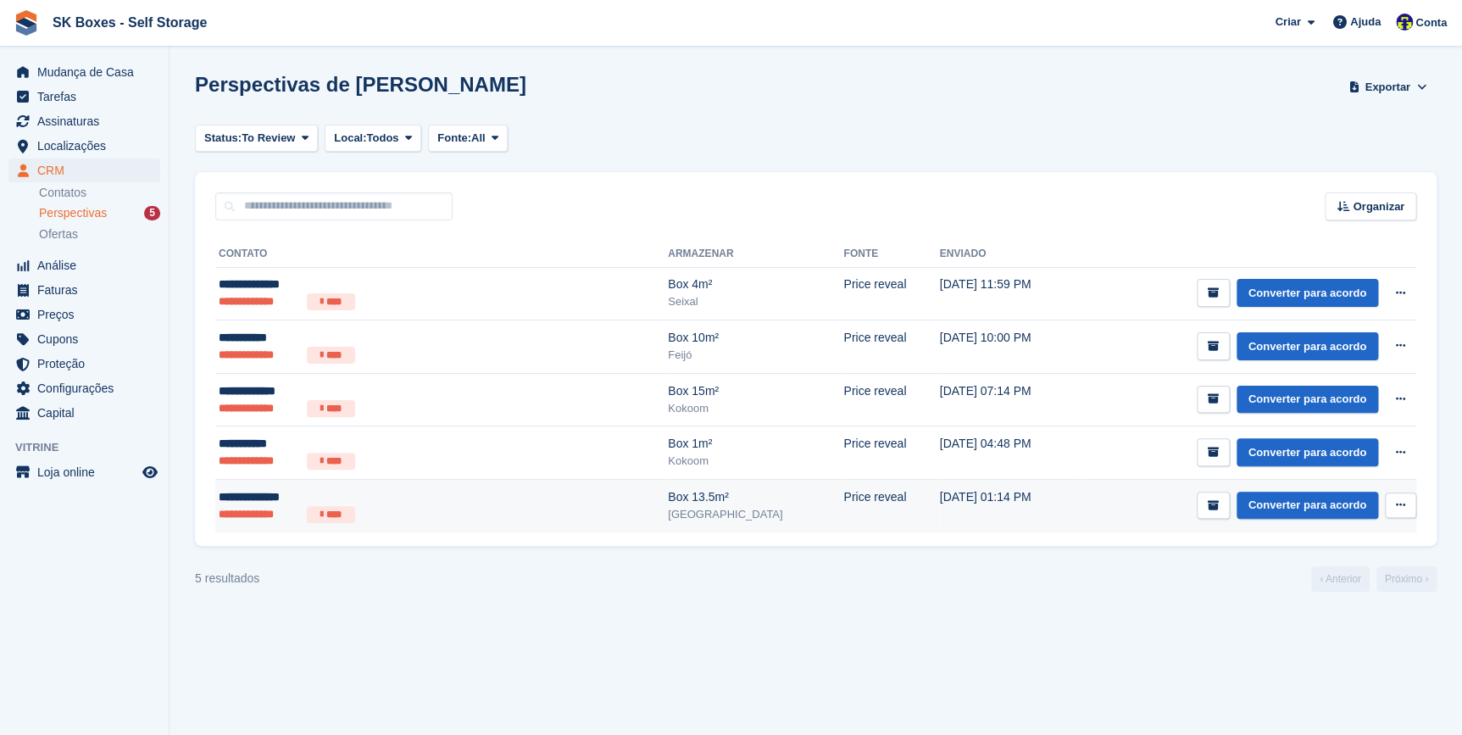
click at [271, 511] on li "**********" at bounding box center [259, 514] width 81 height 17
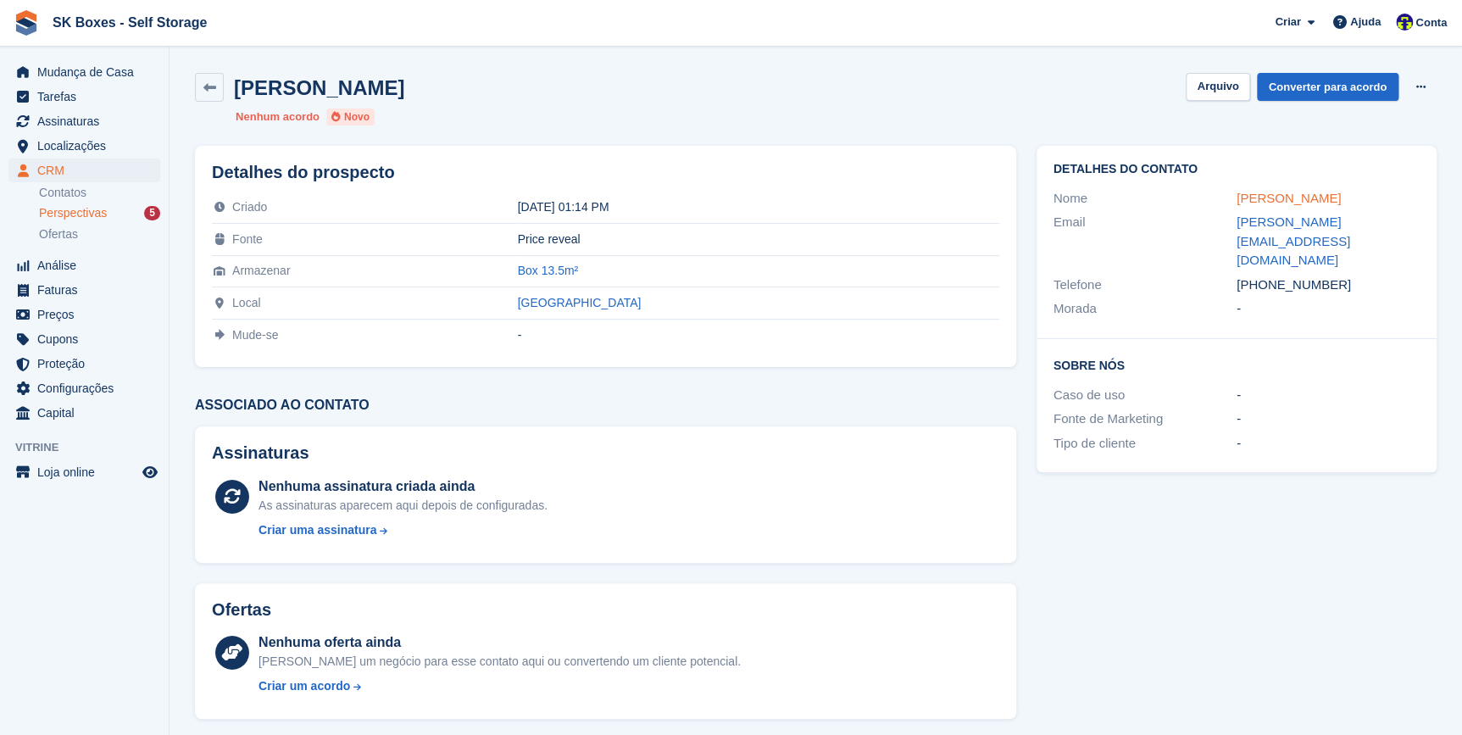
drag, startPoint x: 1319, startPoint y: 198, endPoint x: 1236, endPoint y: 194, distance: 83.2
click at [1236, 194] on div "[PERSON_NAME]" at bounding box center [1327, 198] width 183 height 19
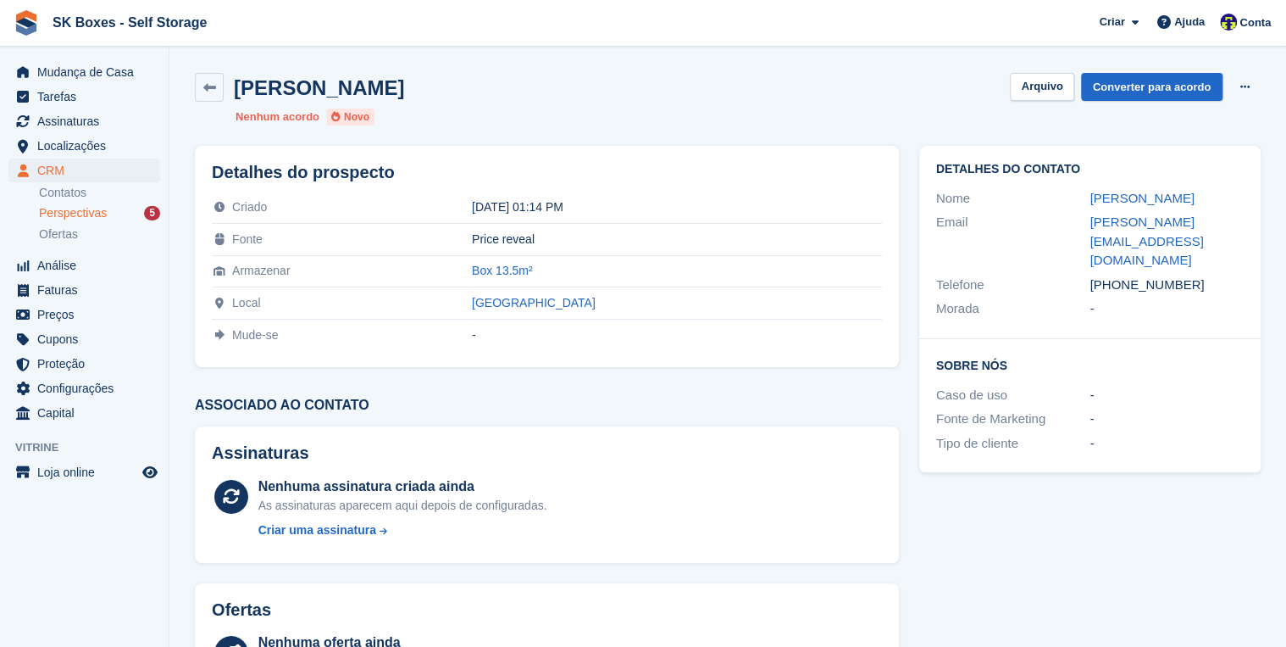
copy link "[PERSON_NAME]"
drag, startPoint x: 1119, startPoint y: 246, endPoint x: 1188, endPoint y: 254, distance: 70.0
click at [1188, 275] on div "[PHONE_NUMBER]" at bounding box center [1167, 284] width 154 height 19
copy div "910590336"
drag, startPoint x: 1199, startPoint y: 223, endPoint x: 1082, endPoint y: 229, distance: 117.1
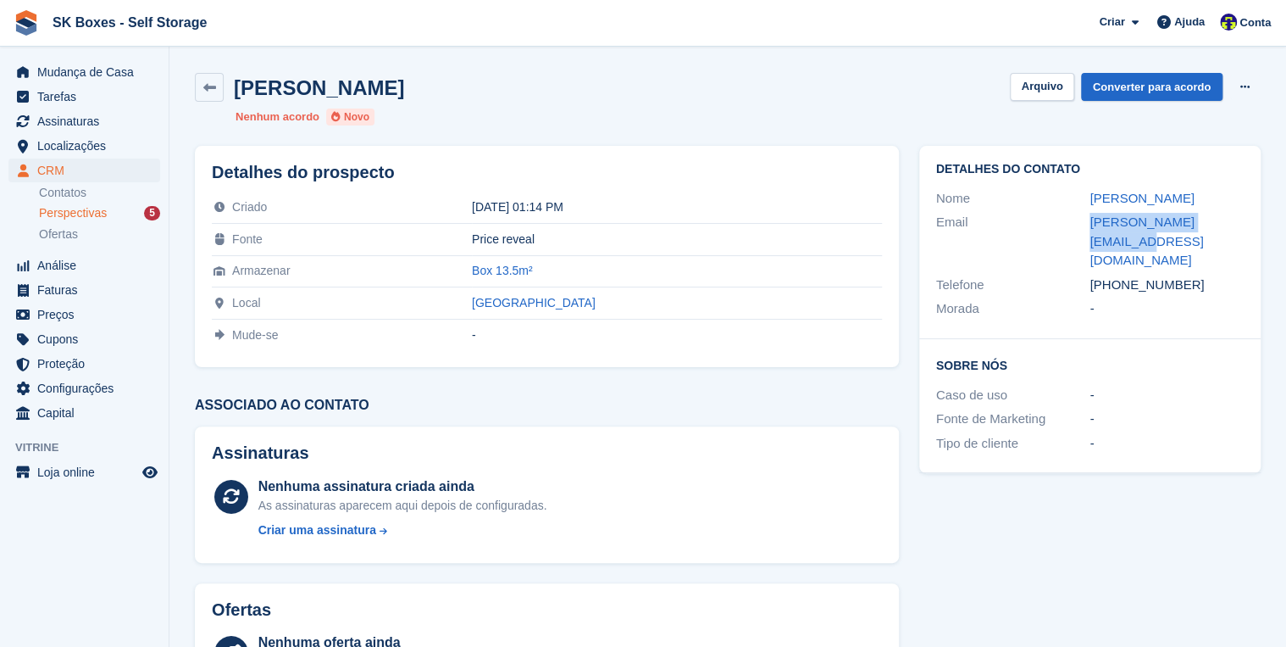
click at [1082, 229] on div "Email sonia.ferreira@veia.pt" at bounding box center [1090, 241] width 308 height 63
copy div "sonia.ferreira@veia.pt"
click at [1048, 91] on button "Arquivo" at bounding box center [1042, 87] width 64 height 28
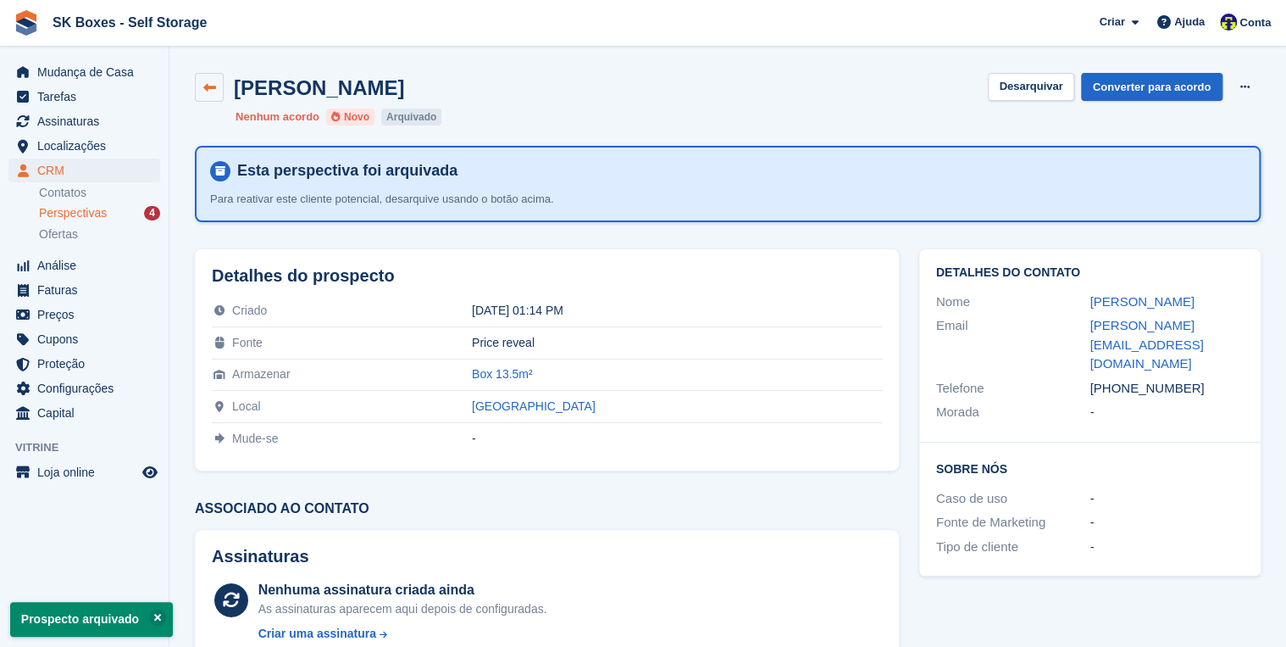
click at [208, 92] on icon at bounding box center [209, 87] width 13 height 13
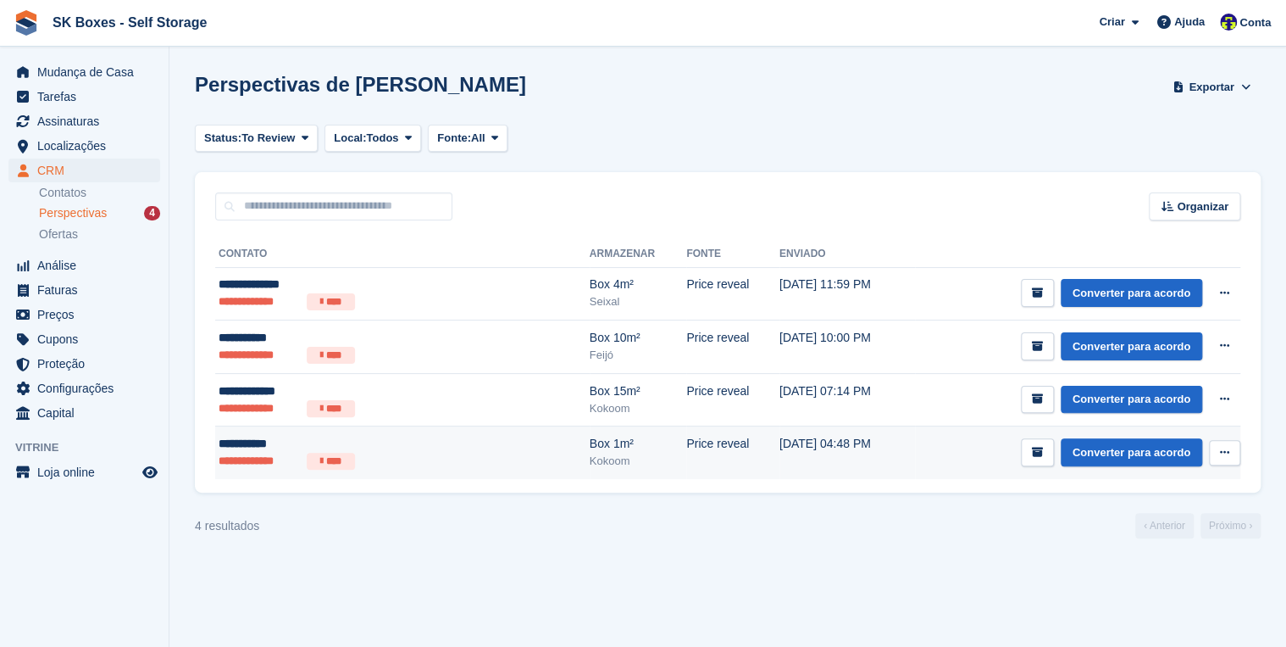
click at [267, 438] on div "**********" at bounding box center [343, 444] width 249 height 18
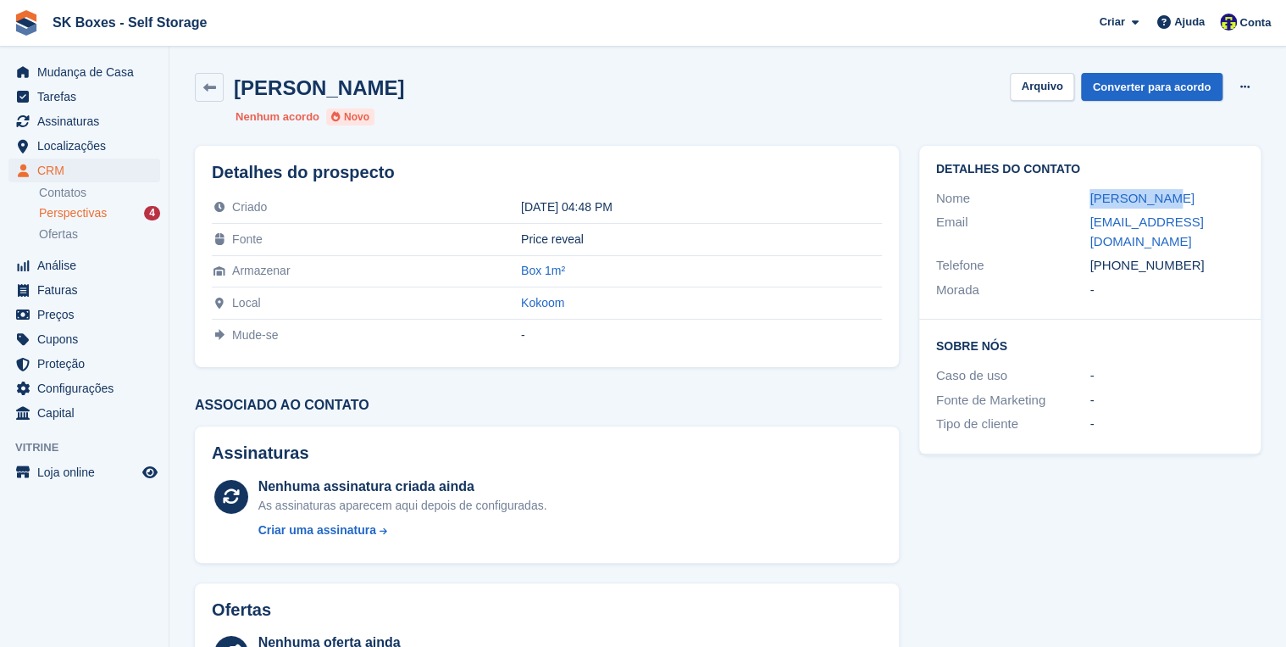
drag, startPoint x: 1147, startPoint y: 192, endPoint x: 1091, endPoint y: 186, distance: 55.4
click at [1091, 186] on div "Nome Maria Luísa" at bounding box center [1090, 198] width 308 height 25
copy link "Maria Luísa"
drag, startPoint x: 1119, startPoint y: 264, endPoint x: 1184, endPoint y: 276, distance: 65.5
click at [1184, 276] on div "Telefone +351916439202" at bounding box center [1090, 265] width 308 height 25
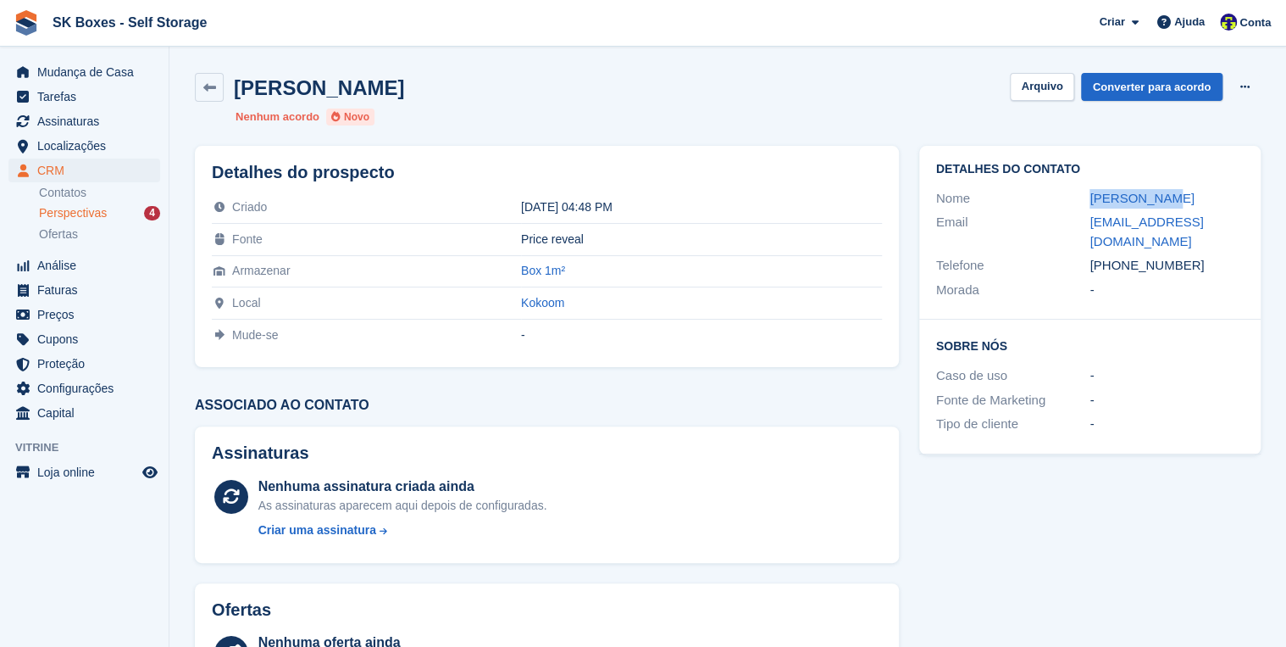
copy div "916439202"
drag, startPoint x: 1125, startPoint y: 242, endPoint x: 1078, endPoint y: 230, distance: 48.1
click at [1078, 230] on div "Email marialuisalobo22@gmail.com" at bounding box center [1090, 231] width 308 height 43
copy div "marialuisalobo22@gmail.com"
click at [1042, 91] on button "Arquivo" at bounding box center [1042, 87] width 64 height 28
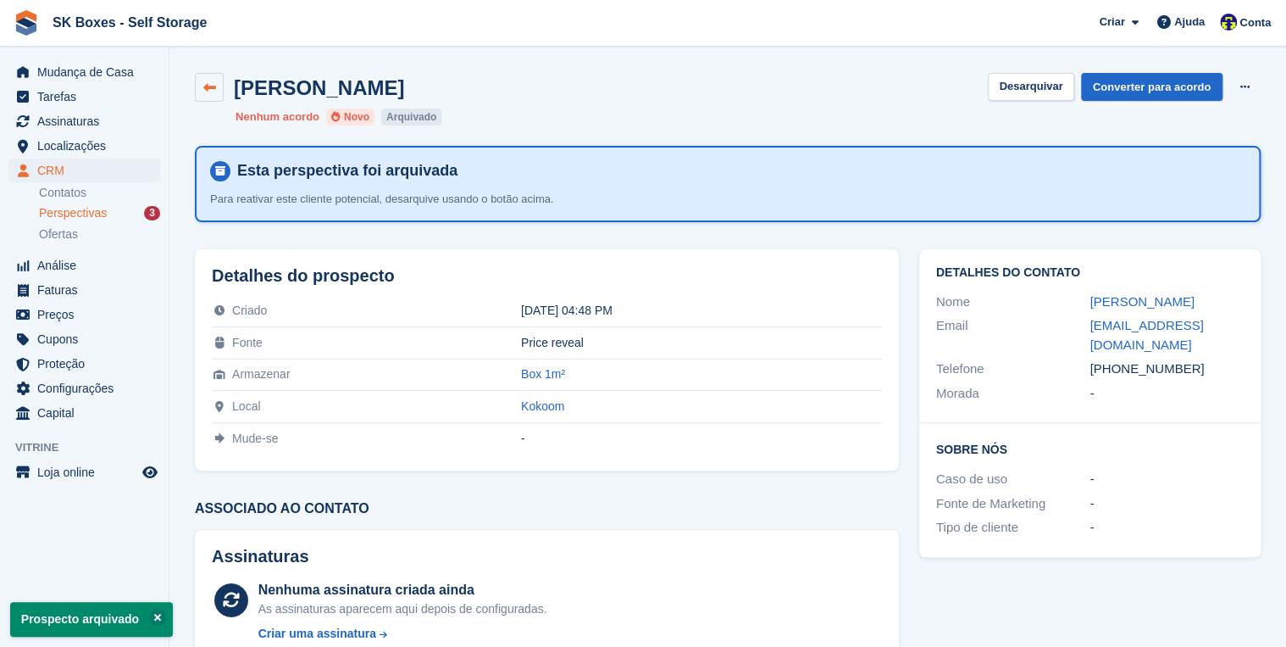
click at [203, 86] on icon at bounding box center [209, 87] width 13 height 13
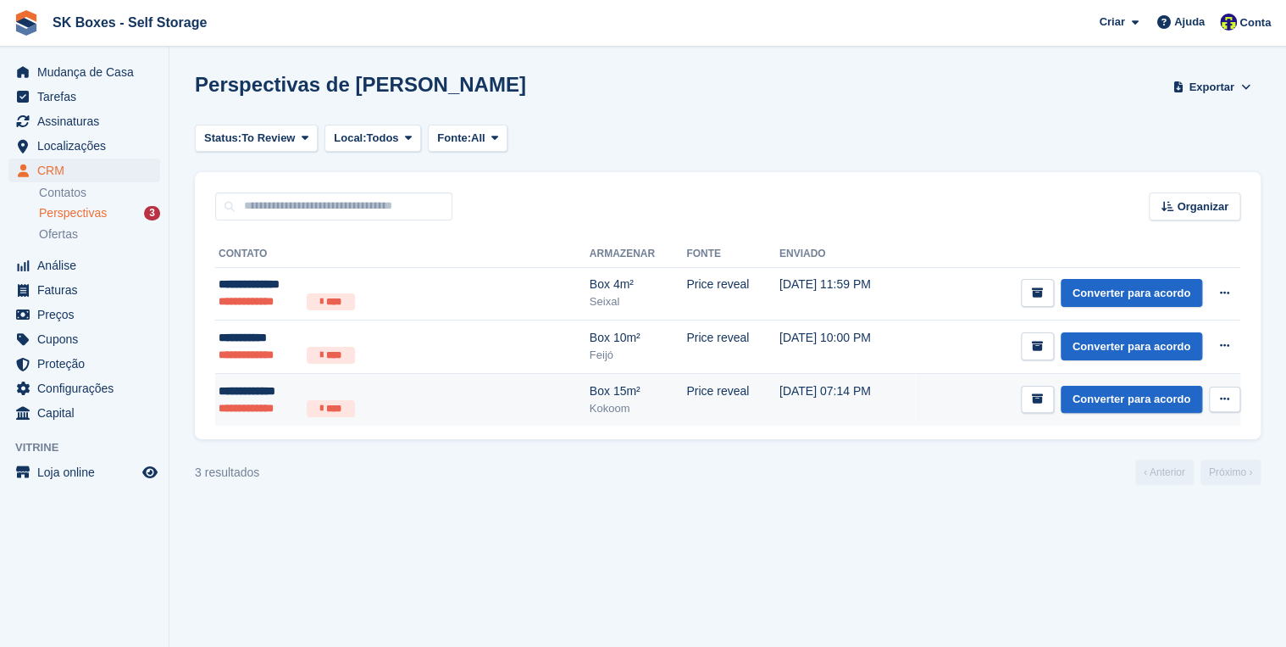
click at [260, 410] on li "**********" at bounding box center [259, 408] width 81 height 17
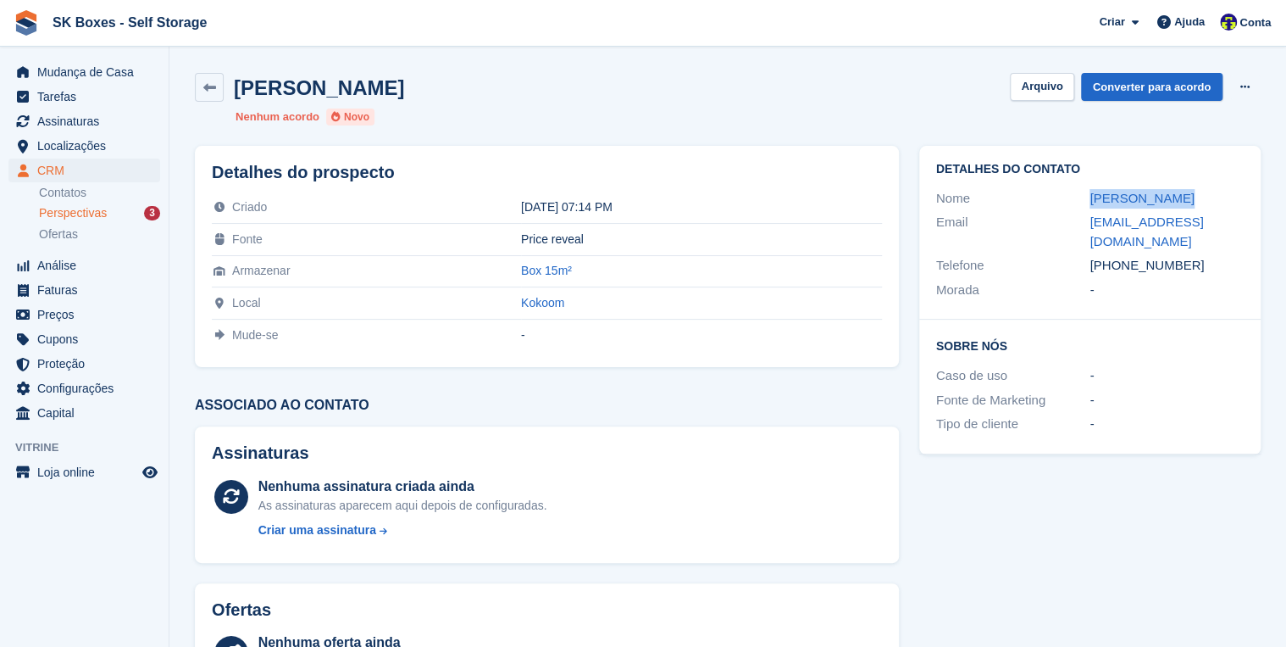
drag, startPoint x: 1169, startPoint y: 198, endPoint x: 1085, endPoint y: 194, distance: 84.8
click at [1085, 194] on div "Nome Tomás Moreira" at bounding box center [1090, 198] width 308 height 25
copy div "Tomás Moreira"
drag, startPoint x: 1122, startPoint y: 244, endPoint x: 1192, endPoint y: 256, distance: 71.3
click at [1192, 256] on div "Telefone +351931371707" at bounding box center [1090, 265] width 308 height 25
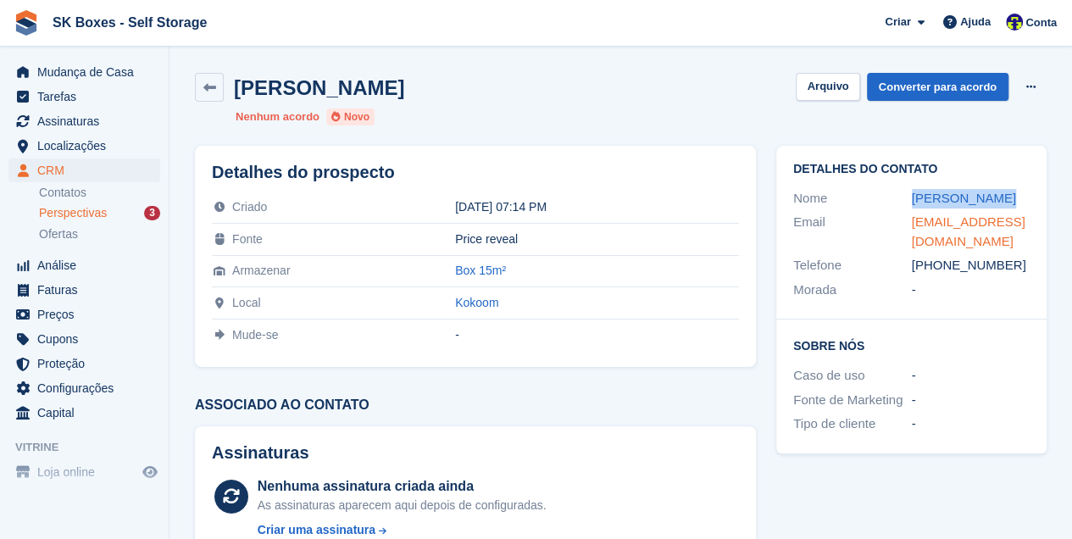
copy div "931371707"
drag, startPoint x: 953, startPoint y: 241, endPoint x: 907, endPoint y: 220, distance: 50.1
click at [907, 220] on div "Email tomassmoreira@gmail.com" at bounding box center [911, 231] width 236 height 43
copy div "tomassmoreira@gmail.com"
click at [808, 97] on button "Arquivo" at bounding box center [828, 87] width 64 height 28
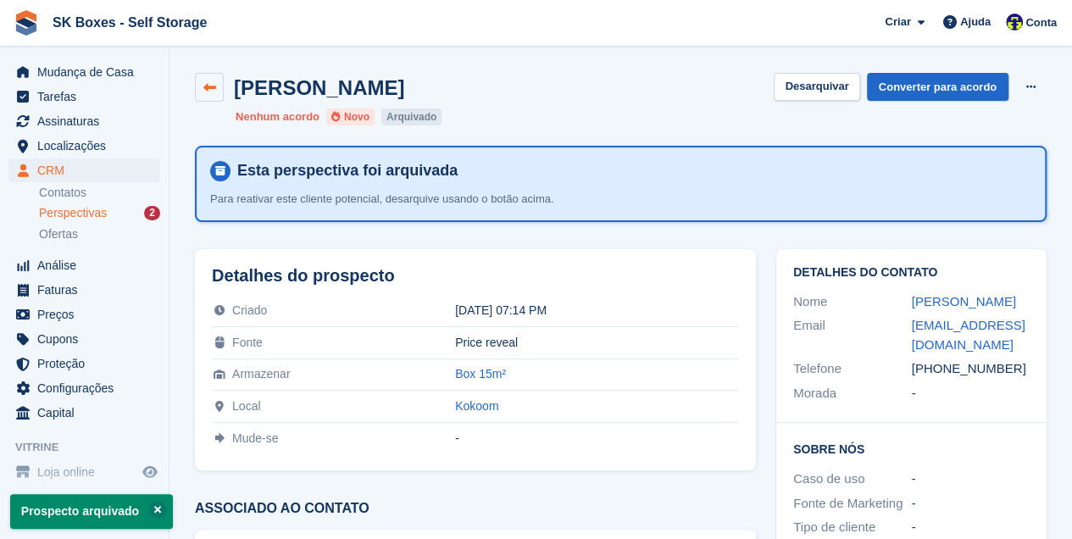
click at [207, 92] on icon at bounding box center [209, 87] width 13 height 13
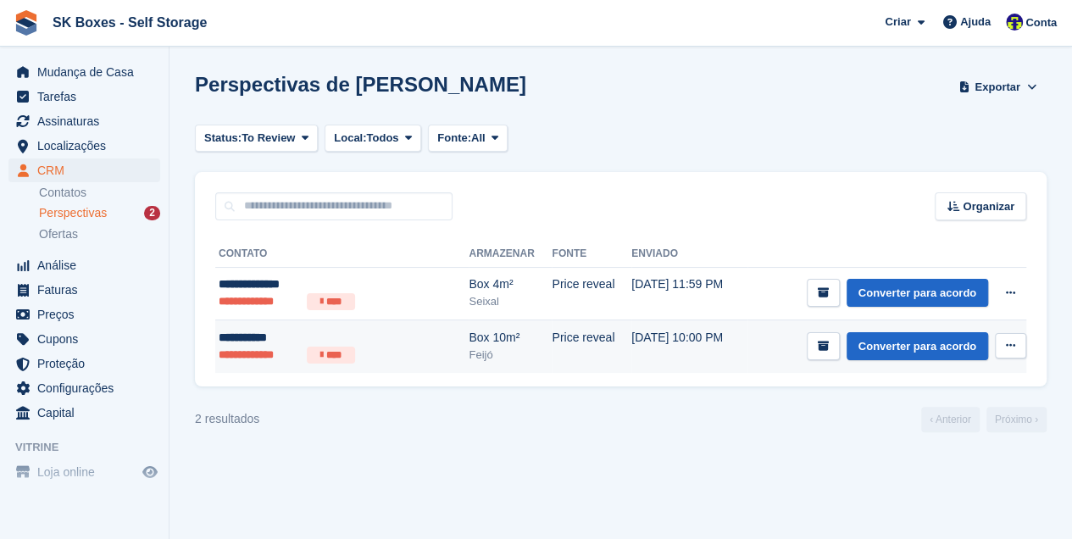
click at [265, 344] on div "**********" at bounding box center [317, 338] width 197 height 18
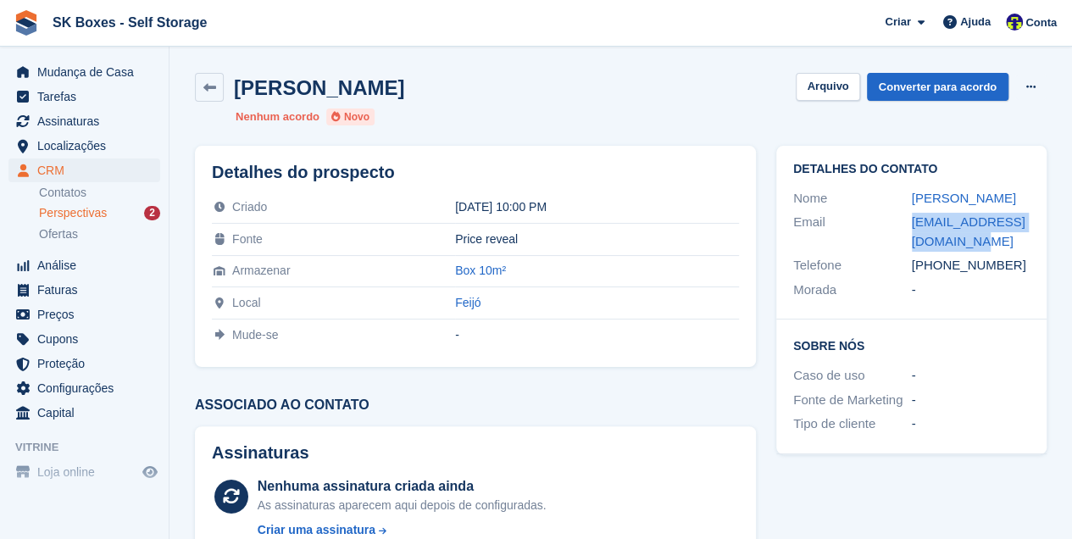
drag, startPoint x: 953, startPoint y: 242, endPoint x: 909, endPoint y: 226, distance: 46.1
click at [909, 226] on div "Email saracastro_86@hotmail.com" at bounding box center [911, 231] width 236 height 43
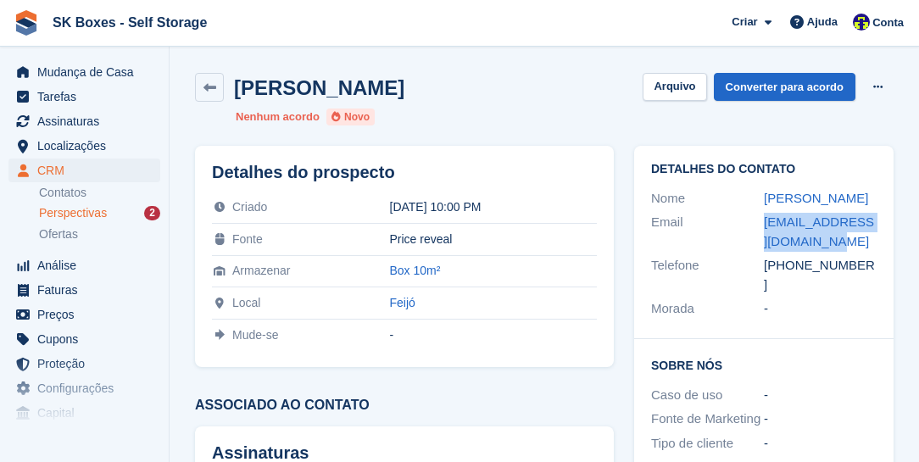
copy div "saracastro_86@hotmail.com"
click at [842, 194] on div "sara castro" at bounding box center [820, 198] width 113 height 19
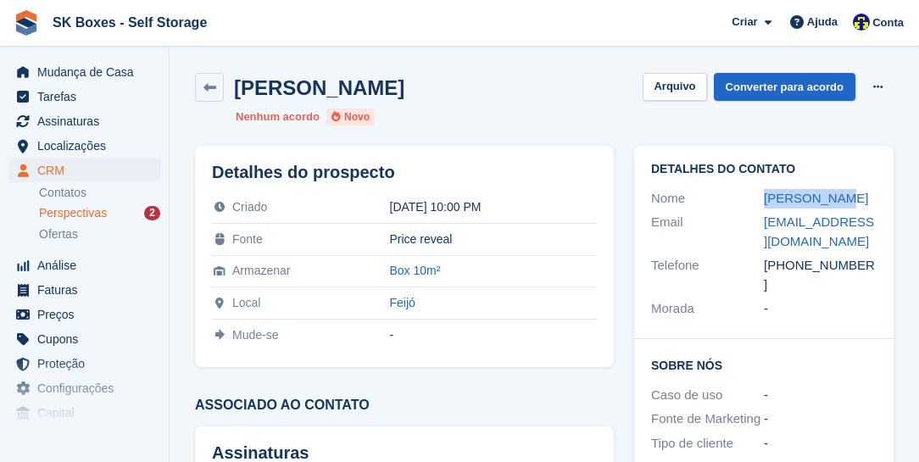
drag, startPoint x: 824, startPoint y: 201, endPoint x: 746, endPoint y: 208, distance: 78.3
click at [746, 208] on div "Nome sara castro" at bounding box center [763, 198] width 225 height 25
copy div "sara castro"
drag, startPoint x: 791, startPoint y: 265, endPoint x: 889, endPoint y: 269, distance: 97.5
click at [889, 269] on div "Detalhes do contato Nome sara castro Email saracastro_86@hotmail.com Telefone +…" at bounding box center [763, 242] width 259 height 193
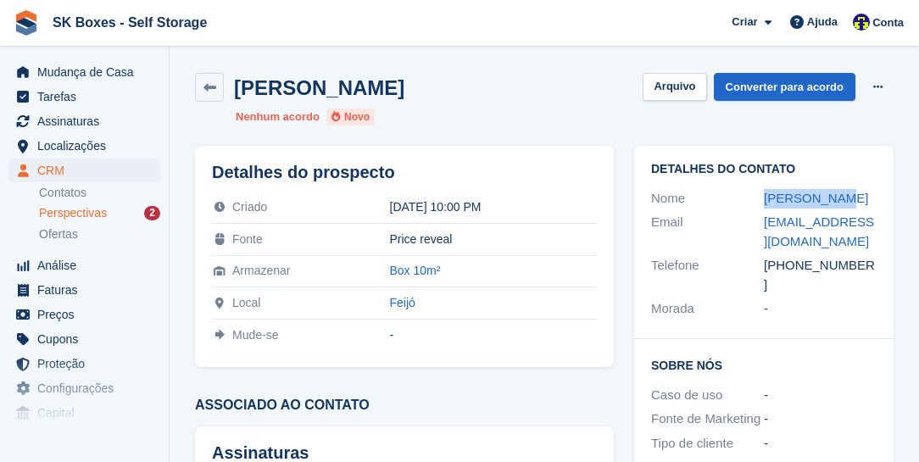
copy div "916386225"
click at [686, 90] on button "Arquivo" at bounding box center [674, 87] width 64 height 28
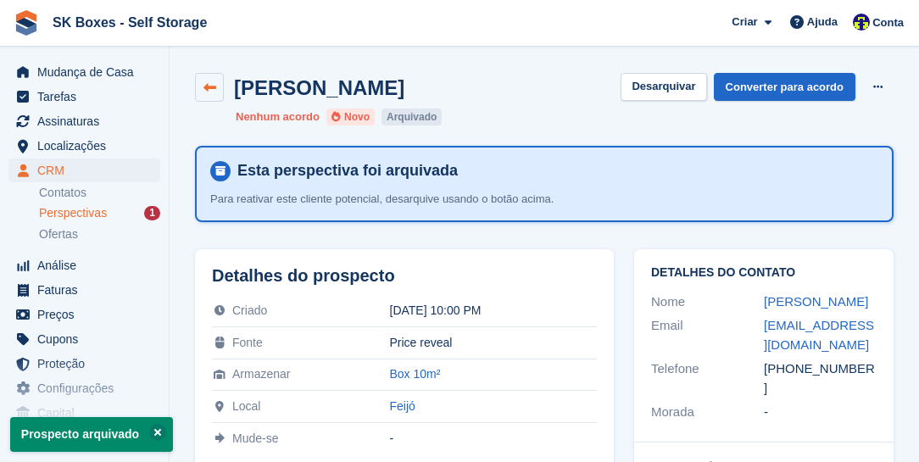
click at [207, 89] on icon at bounding box center [209, 87] width 13 height 13
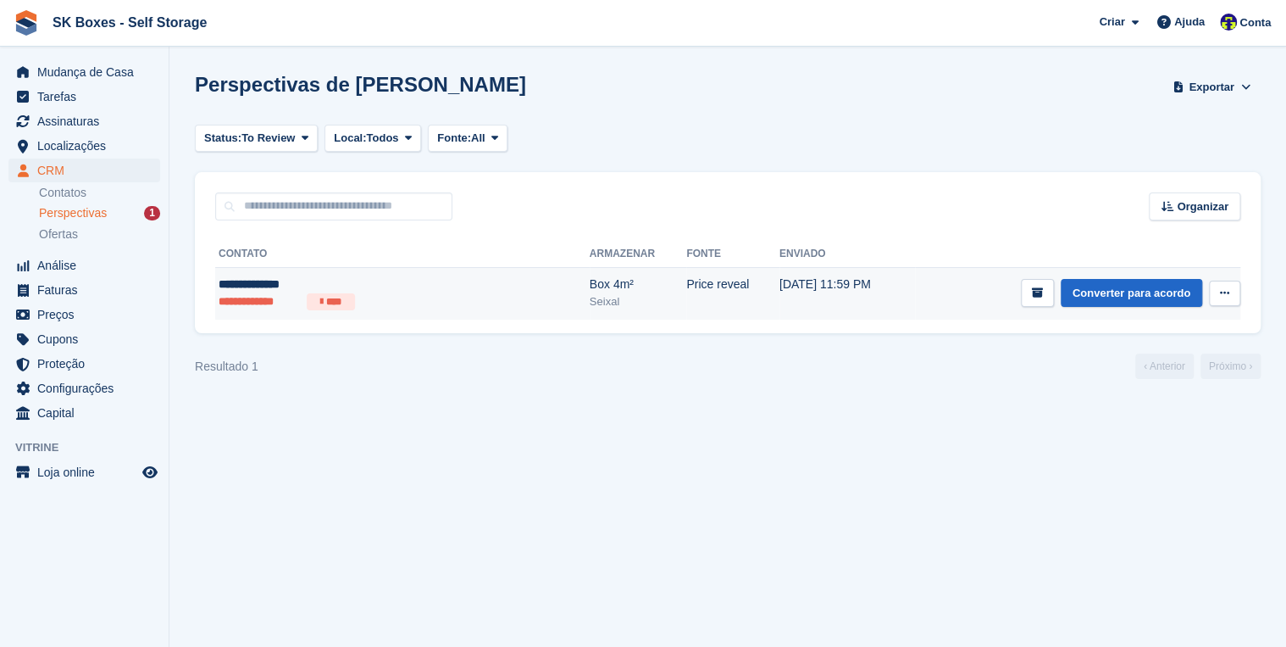
click at [238, 295] on li "**********" at bounding box center [259, 301] width 81 height 17
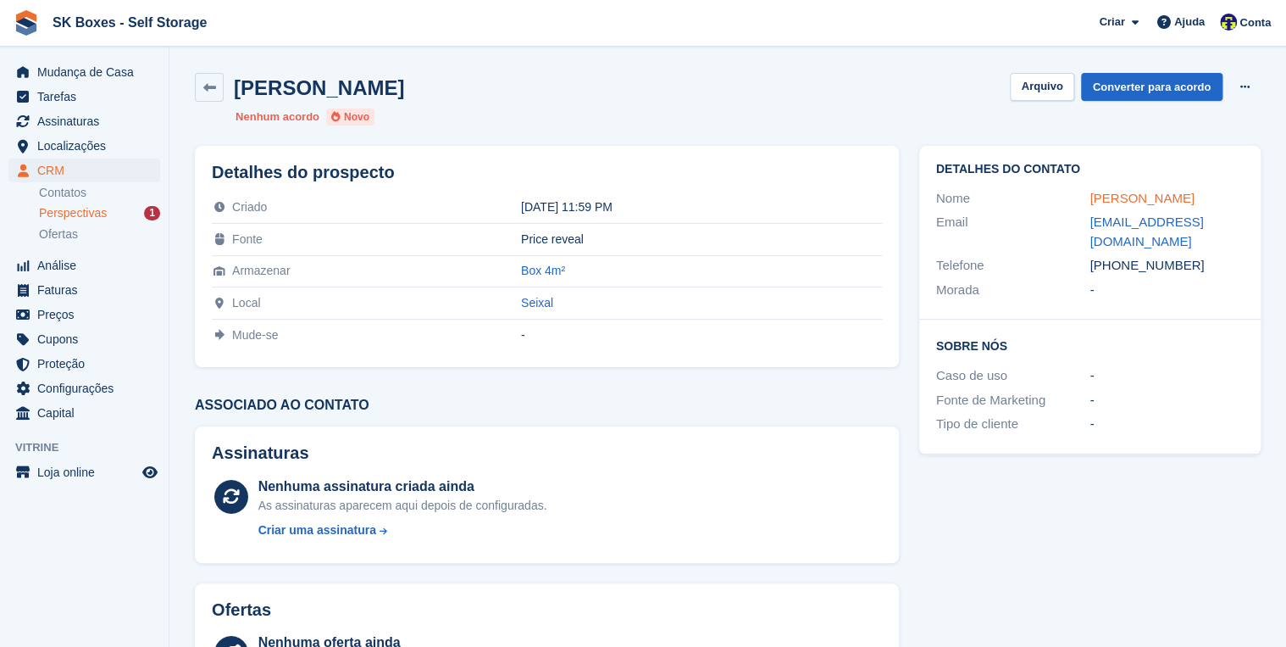
drag, startPoint x: 1200, startPoint y: 197, endPoint x: 1090, endPoint y: 202, distance: 110.3
click at [1090, 202] on div "[PERSON_NAME]" at bounding box center [1167, 198] width 154 height 19
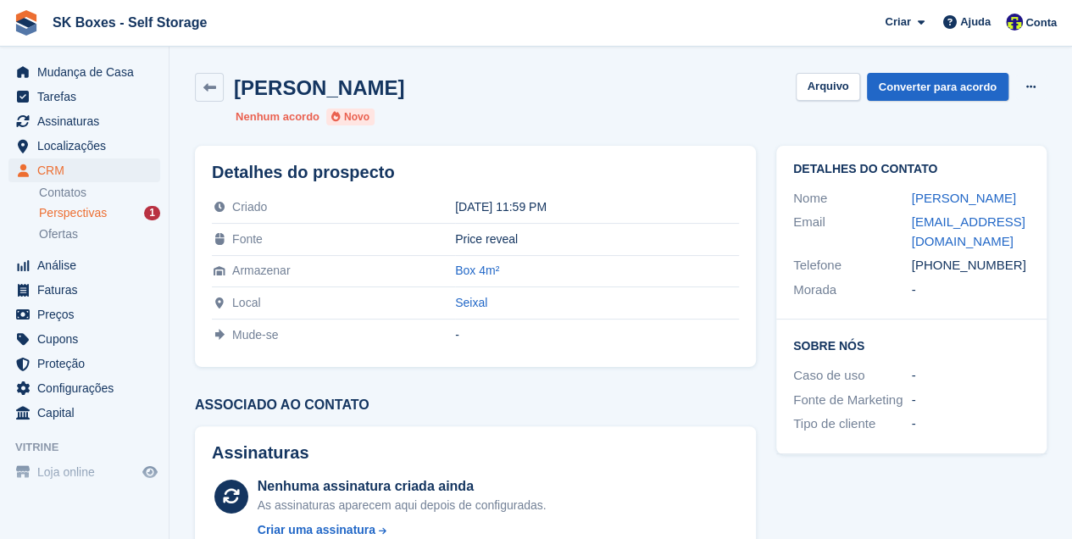
copy link "[PERSON_NAME]"
drag, startPoint x: 910, startPoint y: 264, endPoint x: 1015, endPoint y: 270, distance: 105.2
click at [1015, 270] on div "Telefone [PHONE_NUMBER]" at bounding box center [911, 265] width 236 height 25
copy div "[PHONE_NUMBER]"
drag, startPoint x: 940, startPoint y: 240, endPoint x: 906, endPoint y: 222, distance: 38.3
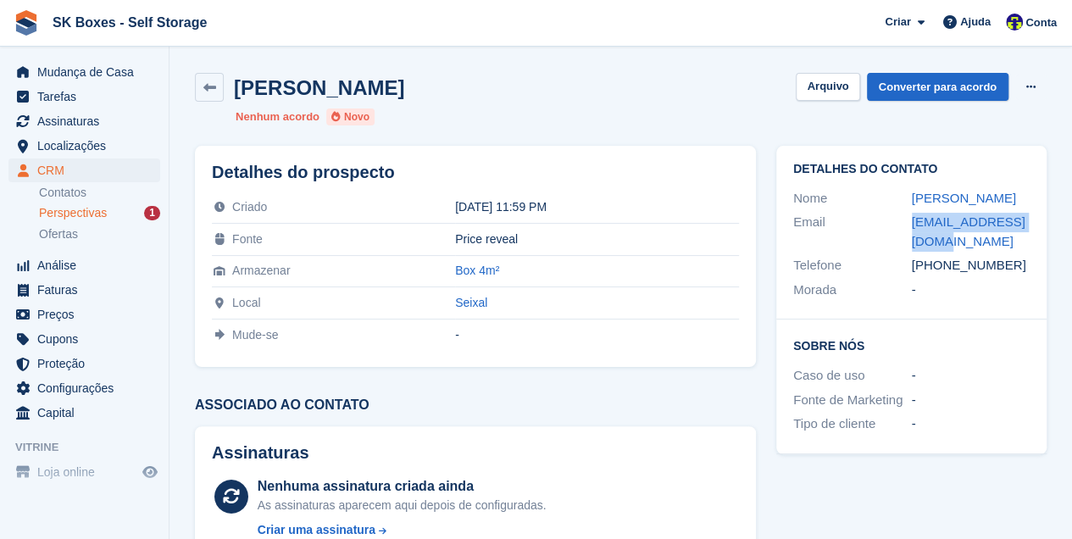
click at [906, 222] on div "Email [EMAIL_ADDRESS][DOMAIN_NAME]" at bounding box center [911, 231] width 236 height 43
copy div "[EMAIL_ADDRESS][DOMAIN_NAME]"
